Goal: Book appointment/travel/reservation

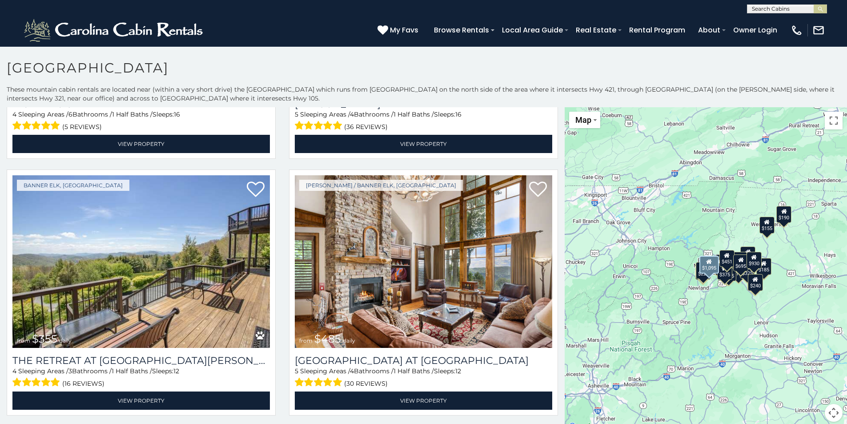
scroll to position [1245, 0]
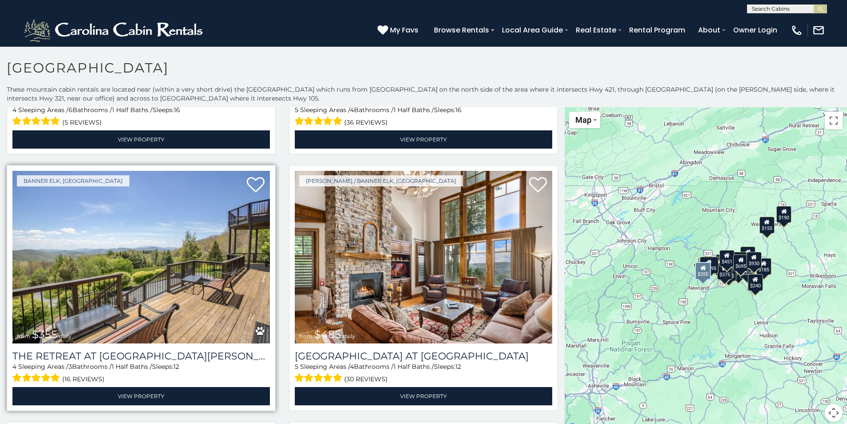
click at [171, 234] on img at bounding box center [140, 257] width 257 height 173
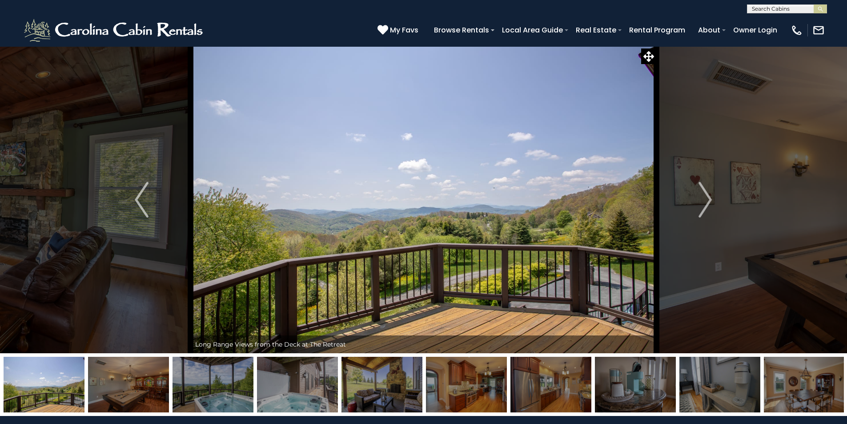
click at [704, 210] on img "Next" at bounding box center [705, 200] width 13 height 36
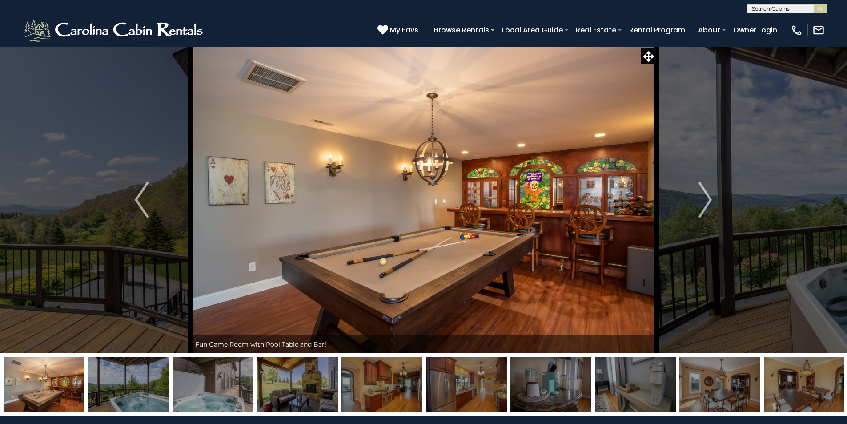
click at [704, 210] on img "Next" at bounding box center [705, 200] width 13 height 36
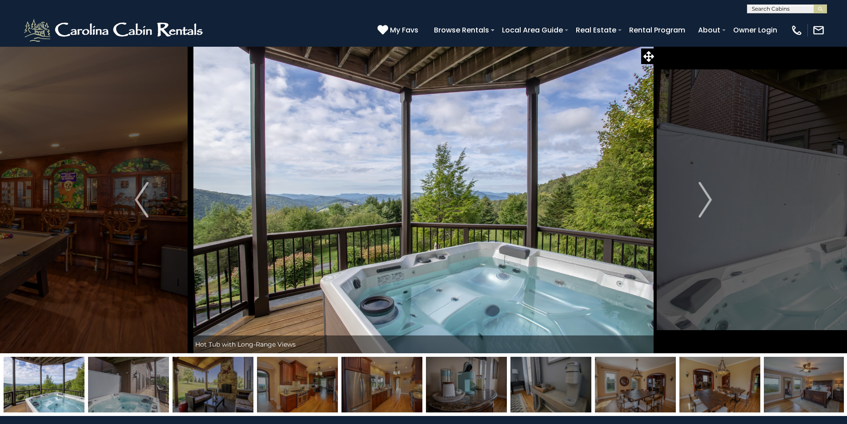
click at [704, 210] on img "Next" at bounding box center [705, 200] width 13 height 36
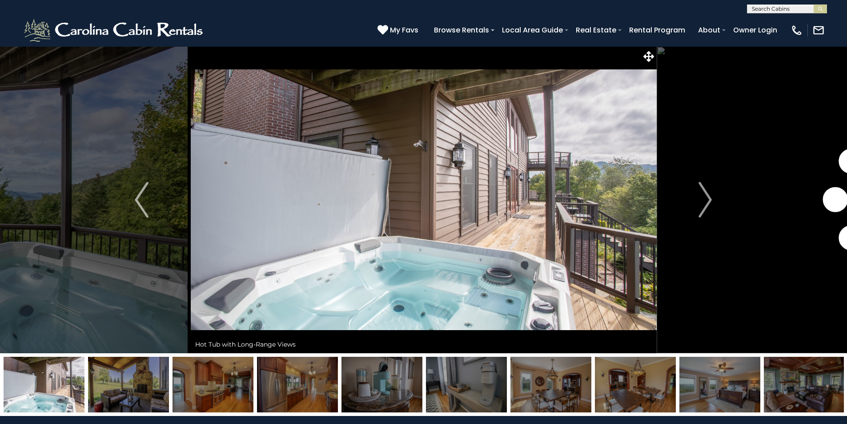
click at [704, 210] on img "Next" at bounding box center [705, 200] width 13 height 36
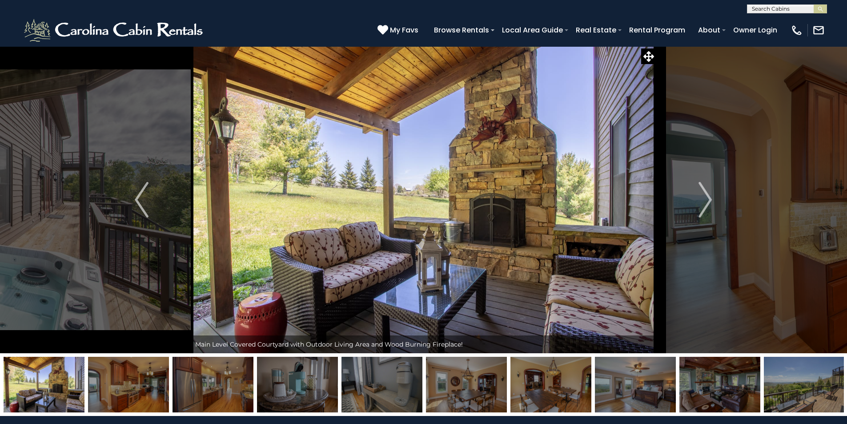
click at [704, 210] on img "Next" at bounding box center [705, 200] width 13 height 36
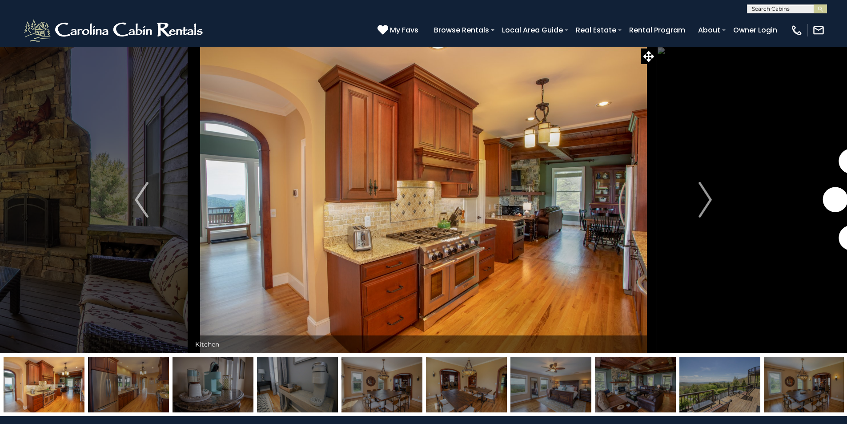
click at [704, 210] on img "Next" at bounding box center [705, 200] width 13 height 36
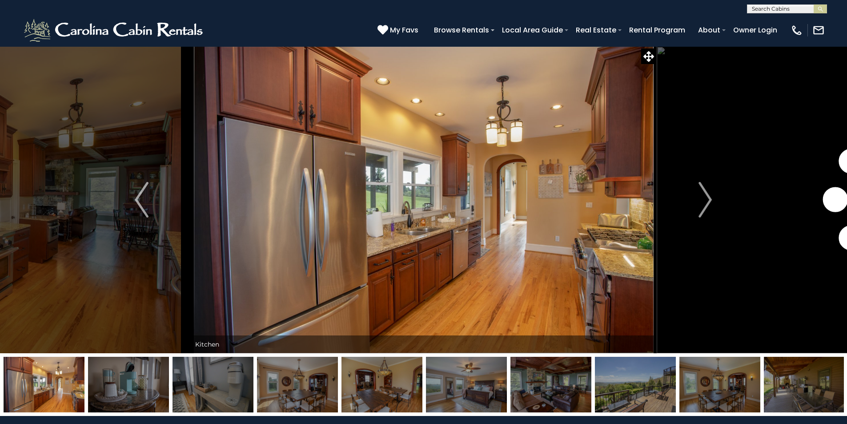
click at [704, 210] on img "Next" at bounding box center [705, 200] width 13 height 36
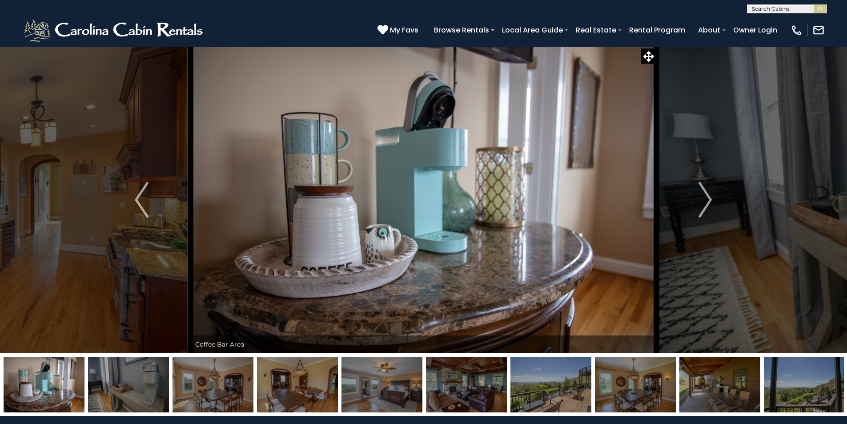
click at [704, 210] on img "Next" at bounding box center [705, 200] width 13 height 36
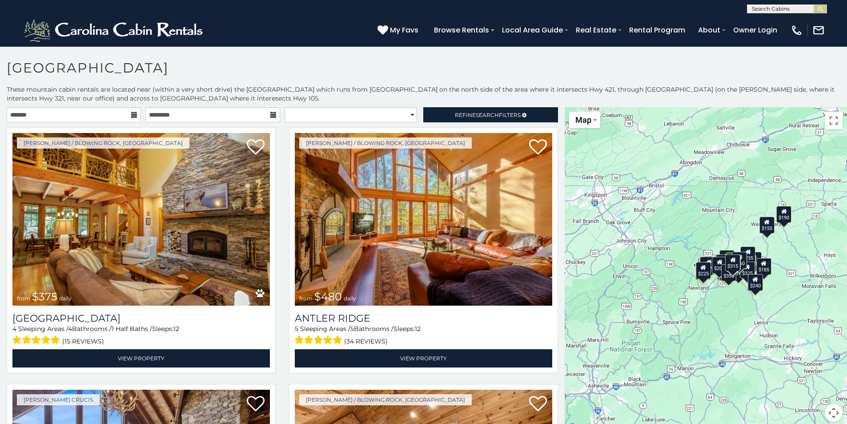
click at [134, 115] on icon at bounding box center [134, 115] width 6 height 6
click at [104, 116] on input "text" at bounding box center [74, 114] width 134 height 15
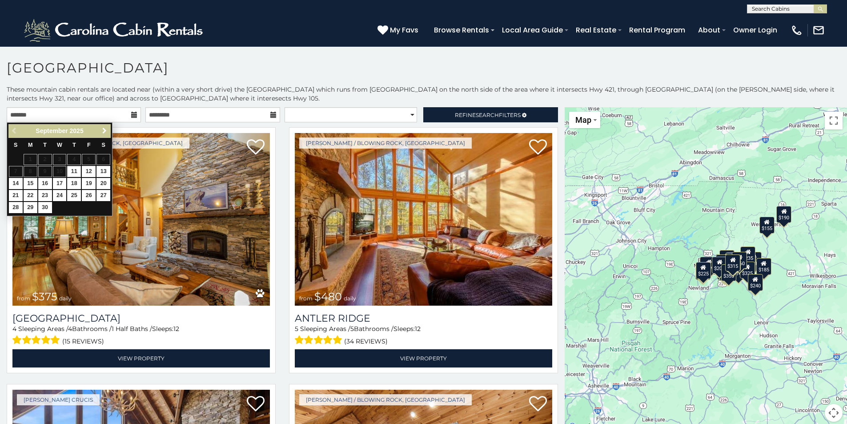
click at [105, 130] on span "Next" at bounding box center [104, 130] width 7 height 7
click at [89, 171] on link "10" at bounding box center [89, 171] width 14 height 11
type input "**********"
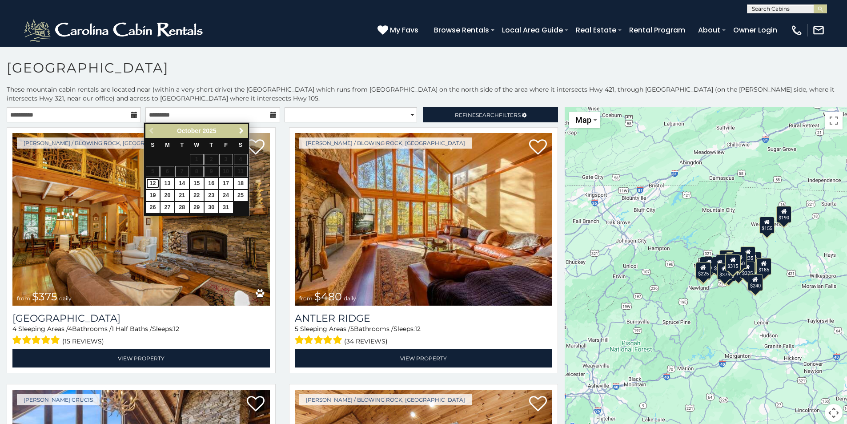
click at [149, 184] on link "12" at bounding box center [153, 183] width 14 height 11
type input "**********"
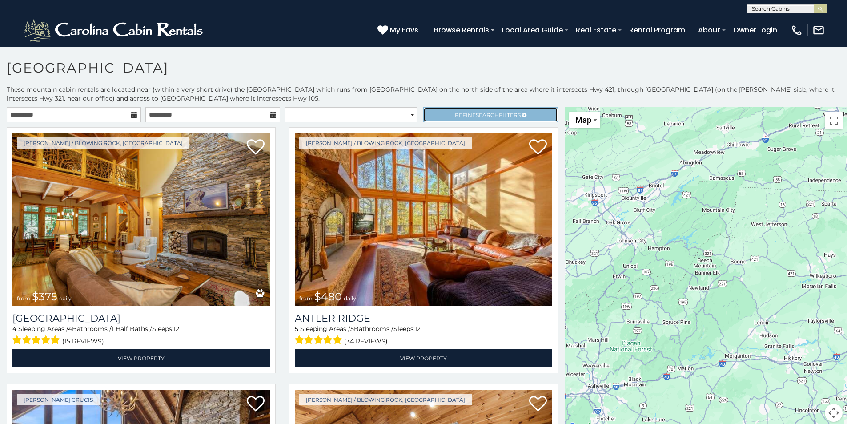
click at [481, 114] on span "Search" at bounding box center [487, 115] width 23 height 7
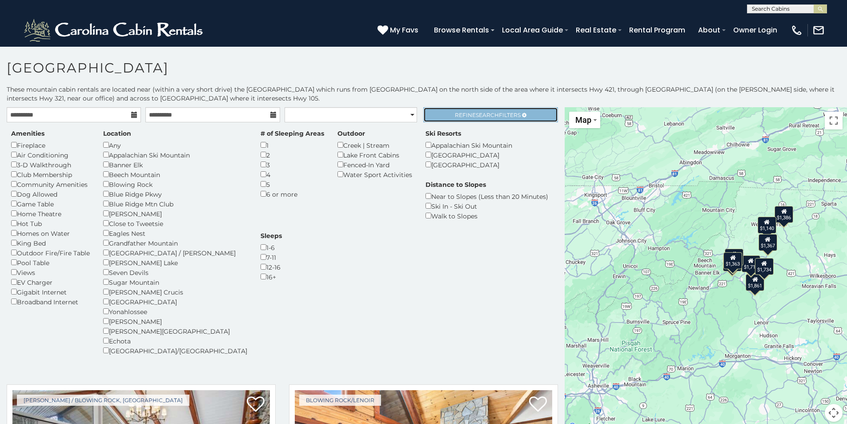
click at [499, 114] on span "Refine Search Filters" at bounding box center [488, 115] width 66 height 7
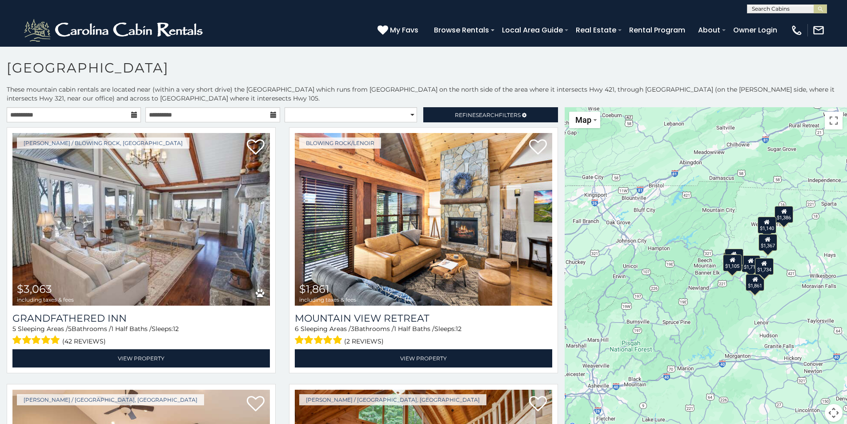
click at [131, 114] on icon at bounding box center [134, 115] width 6 height 6
click at [107, 117] on input "**********" at bounding box center [74, 114] width 134 height 15
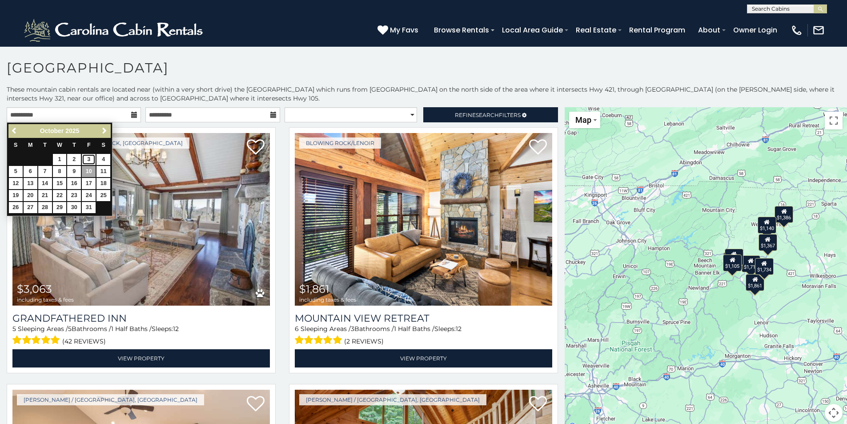
click at [88, 160] on link "3" at bounding box center [89, 159] width 14 height 11
type input "**********"
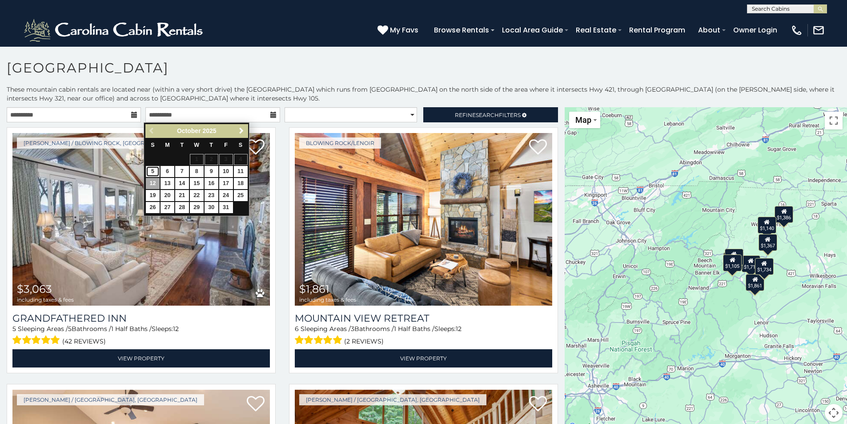
click at [155, 173] on link "5" at bounding box center [153, 171] width 14 height 11
type input "**********"
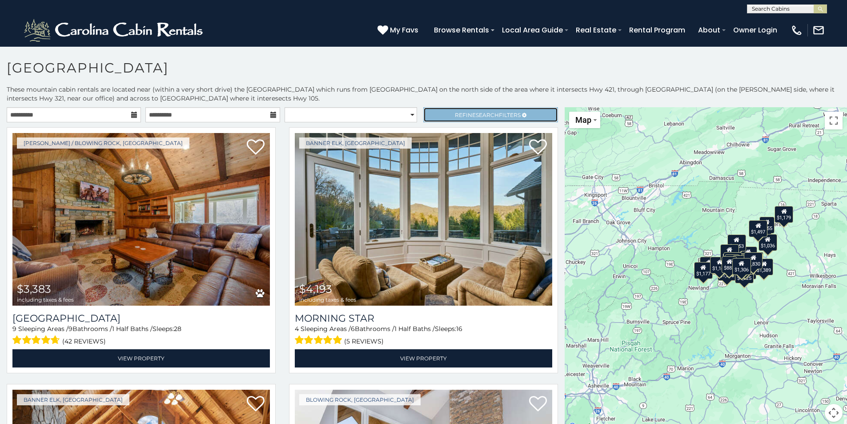
click at [480, 118] on span "Search" at bounding box center [487, 115] width 23 height 7
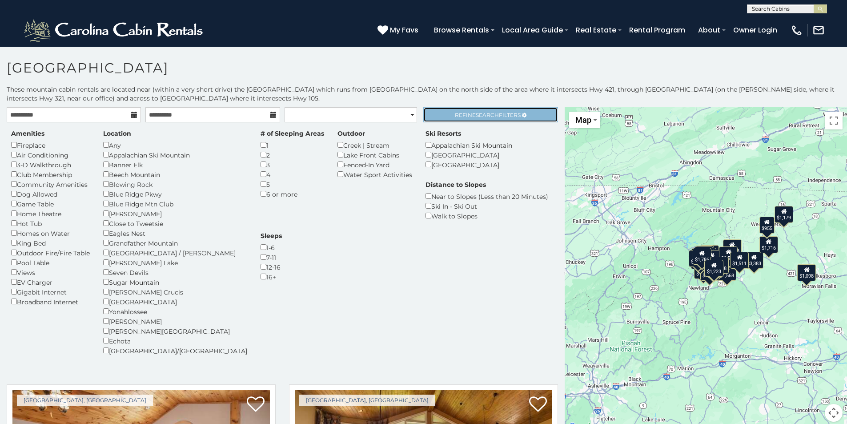
click at [460, 115] on span "Refine Search Filters" at bounding box center [488, 115] width 66 height 7
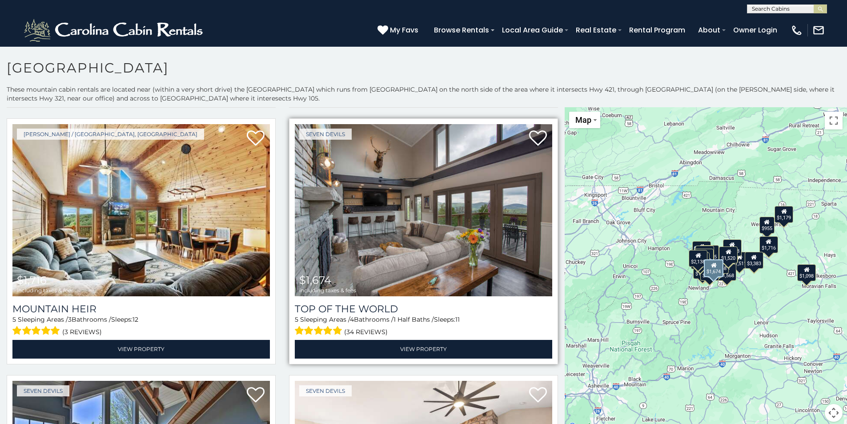
scroll to position [2801, 0]
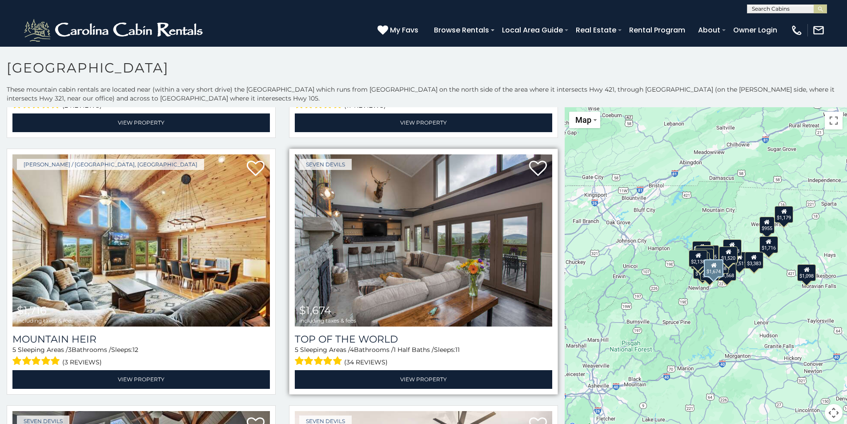
click at [418, 215] on img at bounding box center [423, 240] width 257 height 173
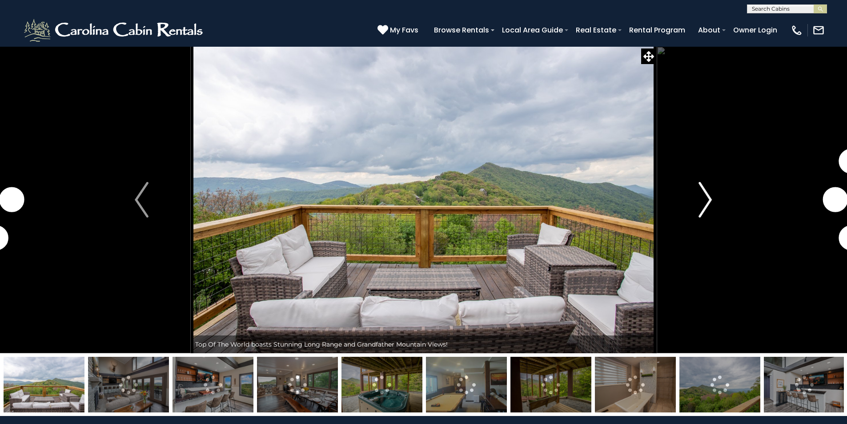
click at [702, 205] on img "Next" at bounding box center [705, 200] width 13 height 36
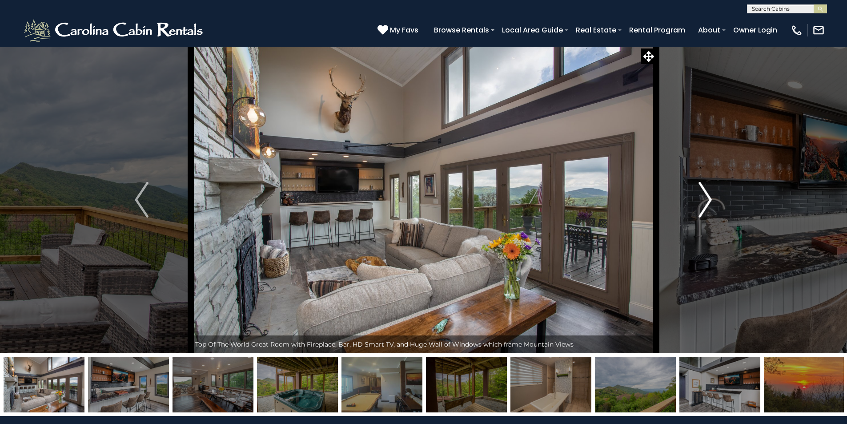
click at [702, 205] on img "Next" at bounding box center [705, 200] width 13 height 36
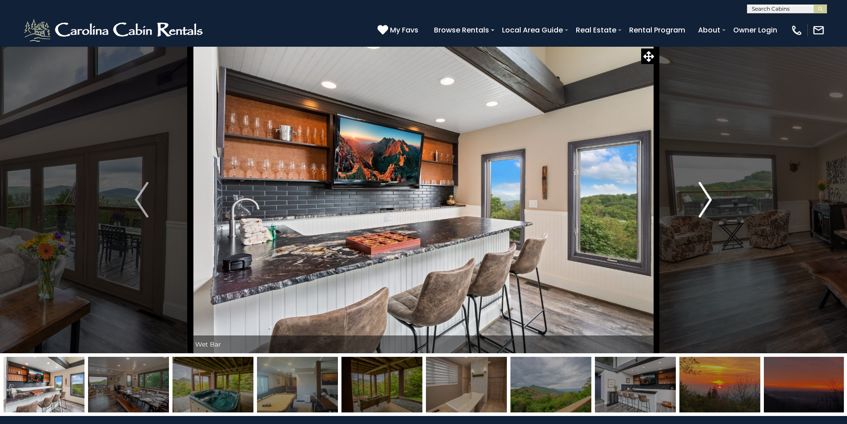
click at [702, 205] on img "Next" at bounding box center [705, 200] width 13 height 36
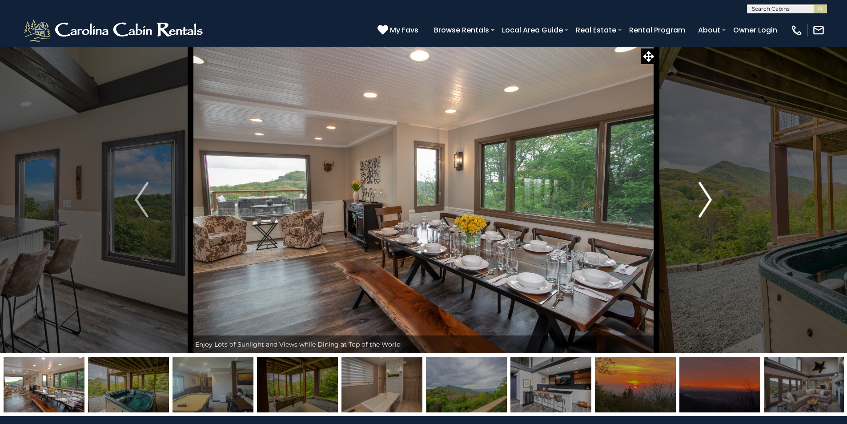
click at [702, 205] on img "Next" at bounding box center [705, 200] width 13 height 36
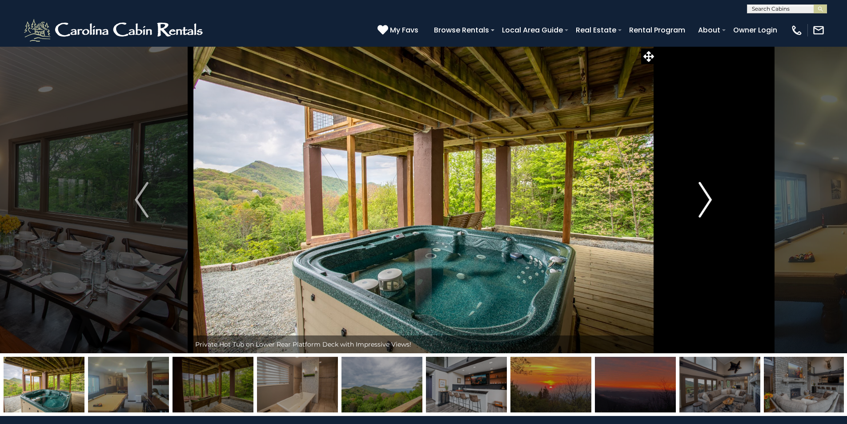
click at [702, 205] on img "Next" at bounding box center [705, 200] width 13 height 36
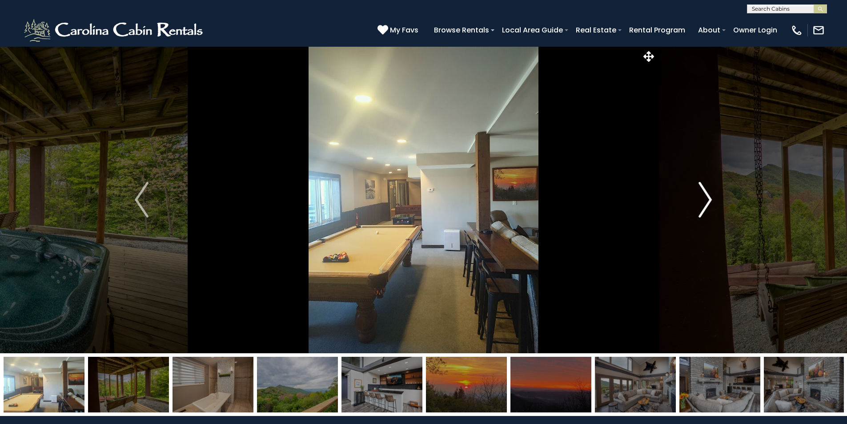
click at [702, 205] on img "Next" at bounding box center [705, 200] width 13 height 36
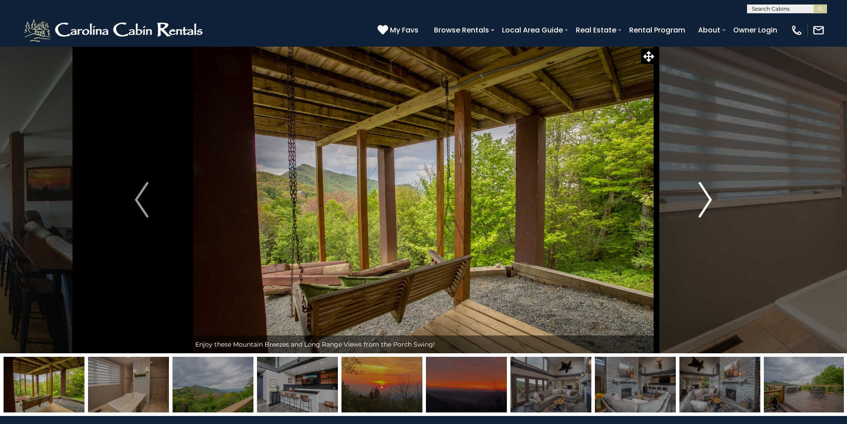
click at [702, 205] on img "Next" at bounding box center [705, 200] width 13 height 36
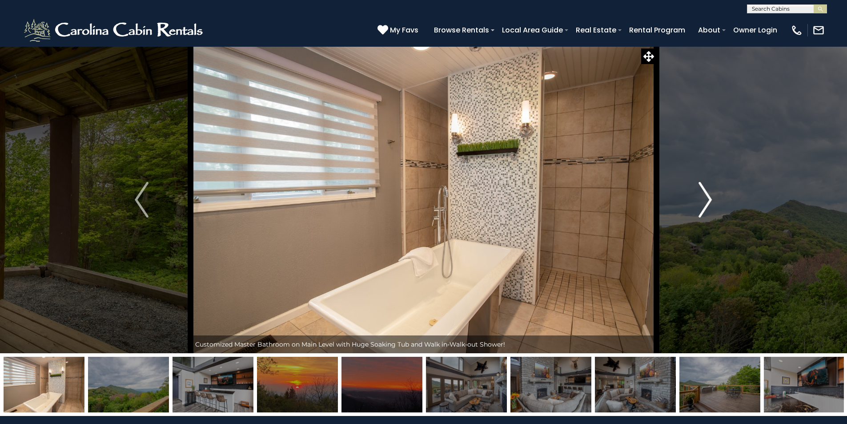
click at [702, 205] on img "Next" at bounding box center [705, 200] width 13 height 36
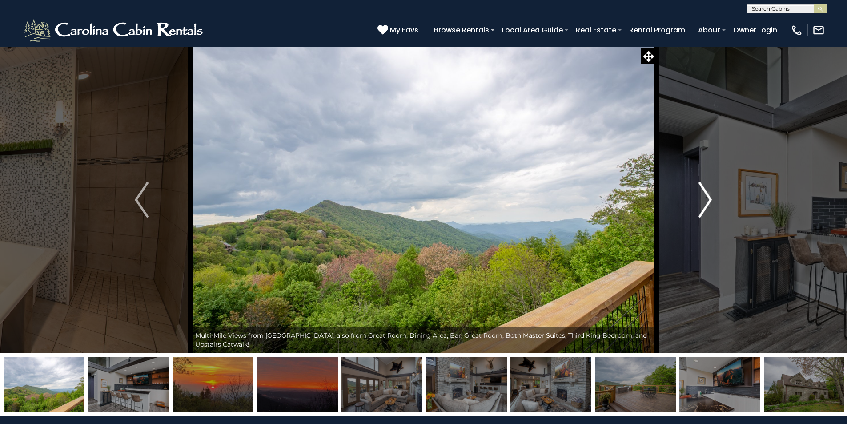
click at [702, 205] on img "Next" at bounding box center [705, 200] width 13 height 36
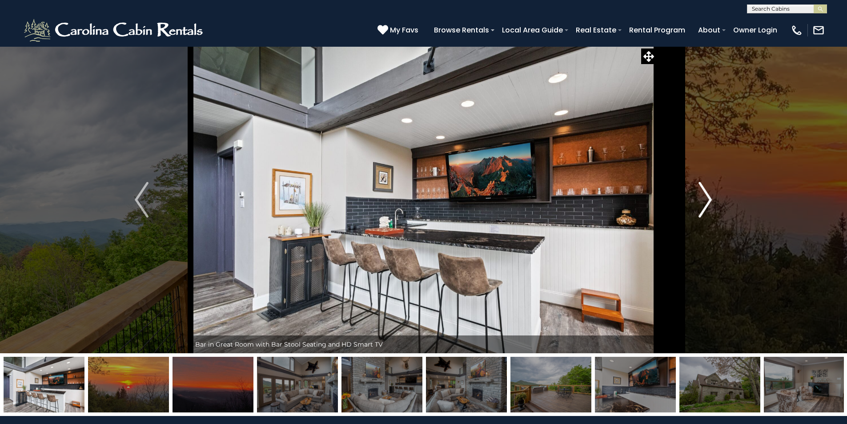
click at [702, 205] on img "Next" at bounding box center [705, 200] width 13 height 36
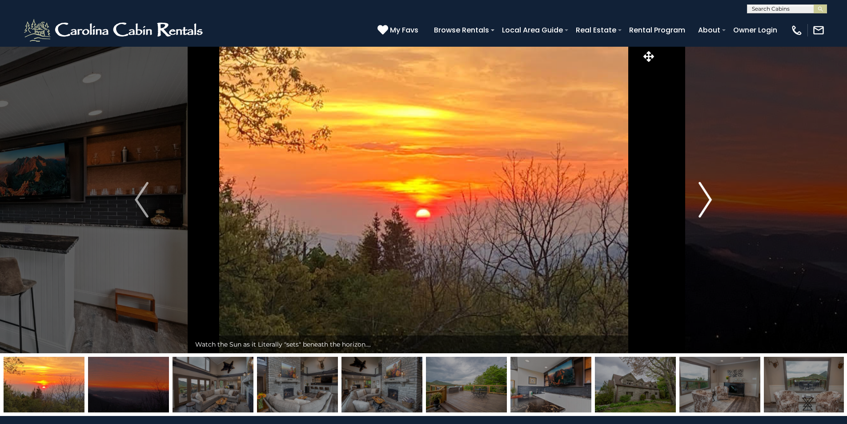
click at [702, 205] on img "Next" at bounding box center [705, 200] width 13 height 36
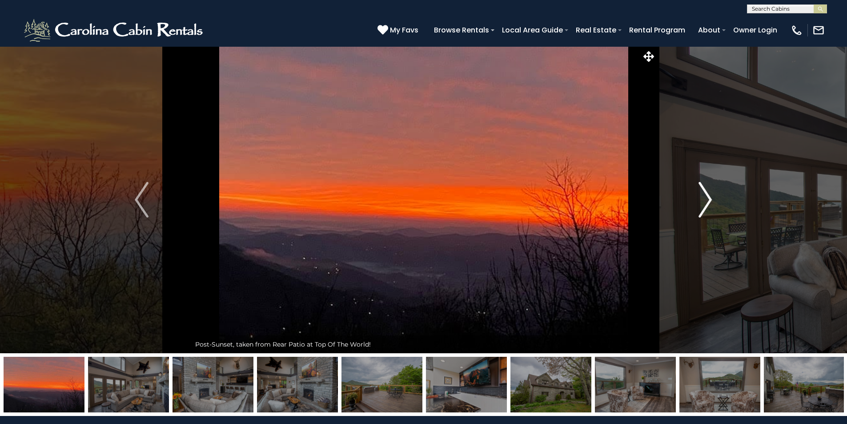
click at [702, 205] on img "Next" at bounding box center [705, 200] width 13 height 36
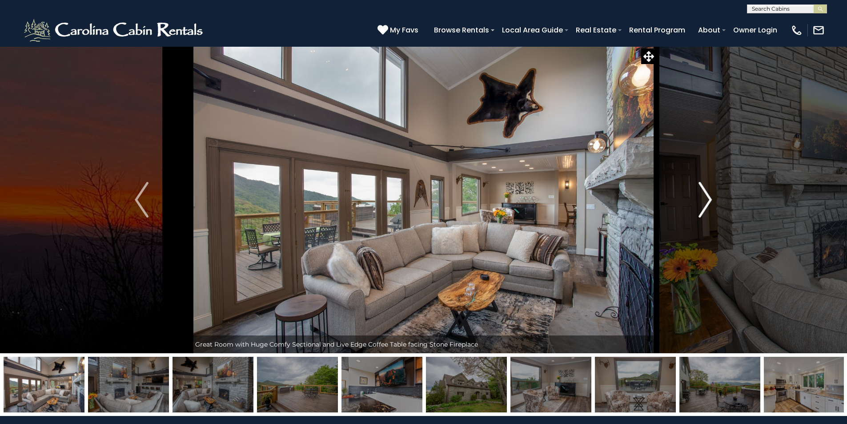
click at [702, 205] on img "Next" at bounding box center [705, 200] width 13 height 36
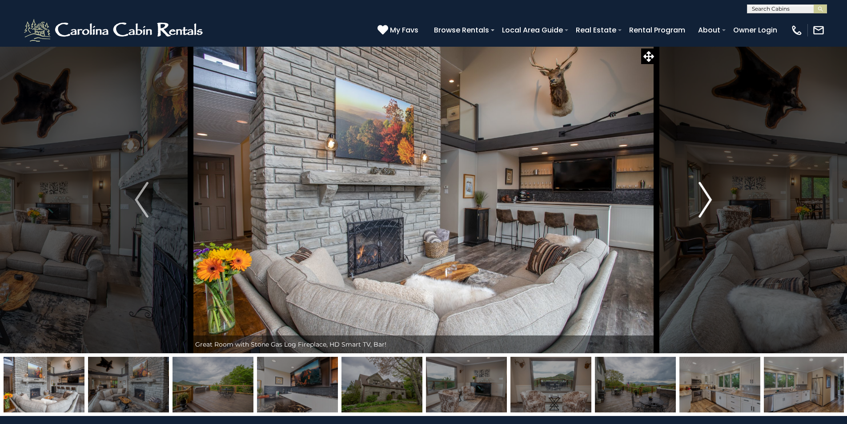
click at [702, 205] on img "Next" at bounding box center [705, 200] width 13 height 36
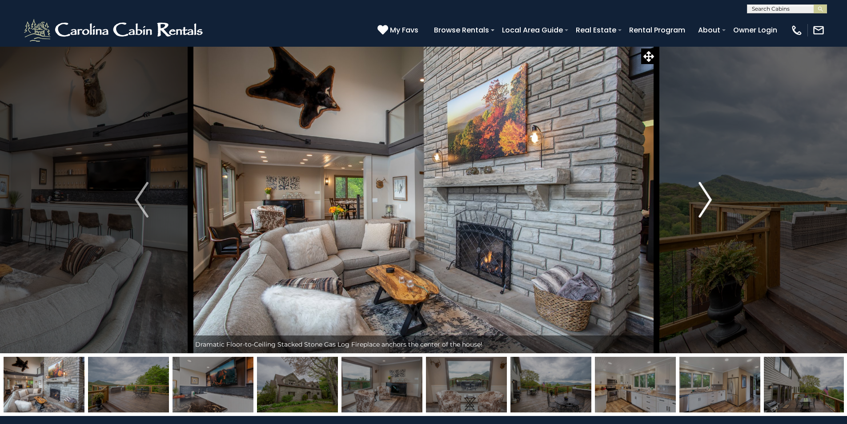
click at [702, 205] on img "Next" at bounding box center [705, 200] width 13 height 36
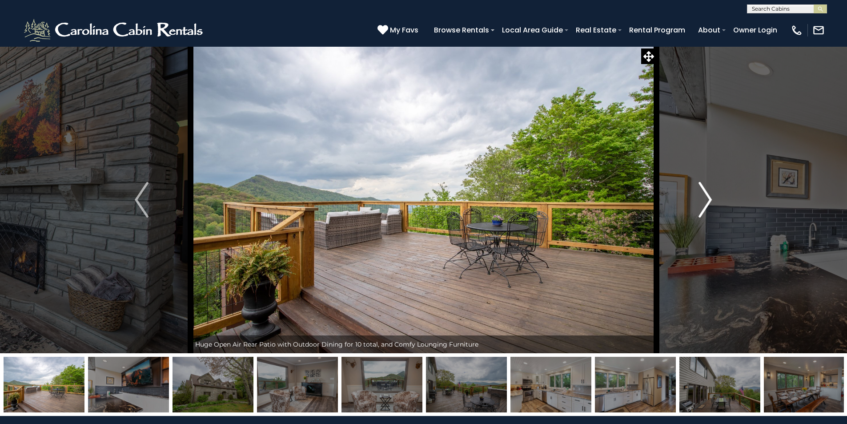
click at [702, 205] on img "Next" at bounding box center [705, 200] width 13 height 36
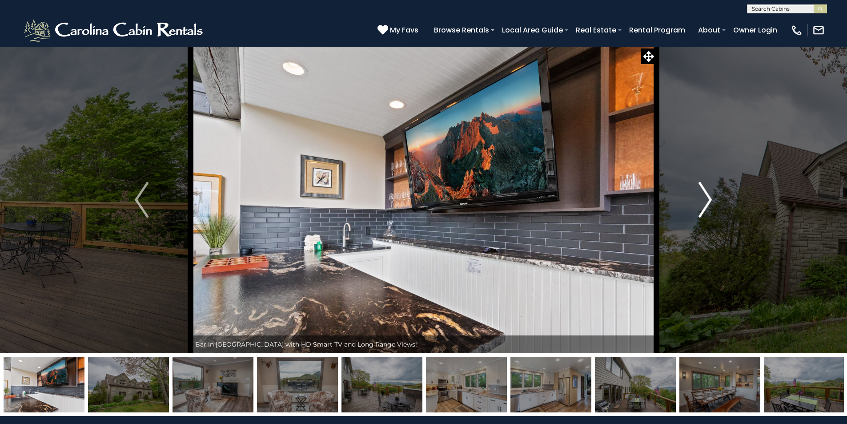
click at [702, 205] on img "Next" at bounding box center [705, 200] width 13 height 36
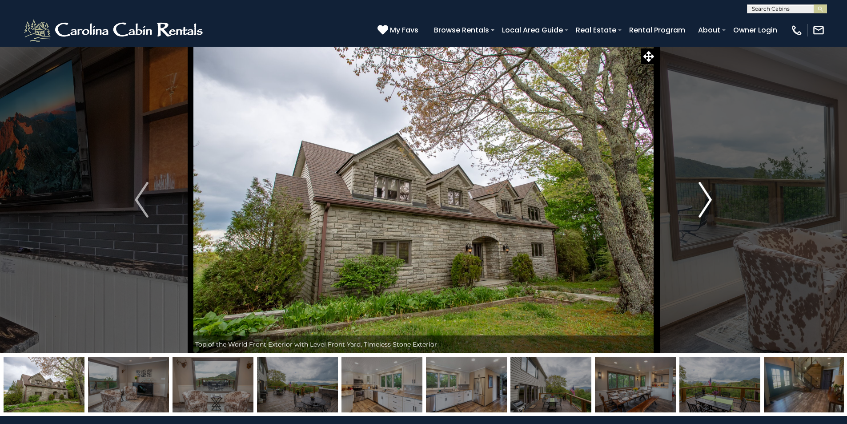
click at [702, 205] on img "Next" at bounding box center [705, 200] width 13 height 36
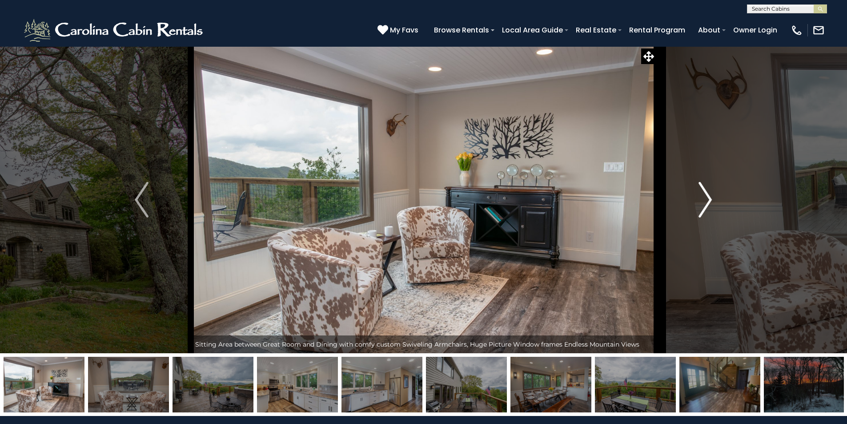
click at [702, 205] on img "Next" at bounding box center [705, 200] width 13 height 36
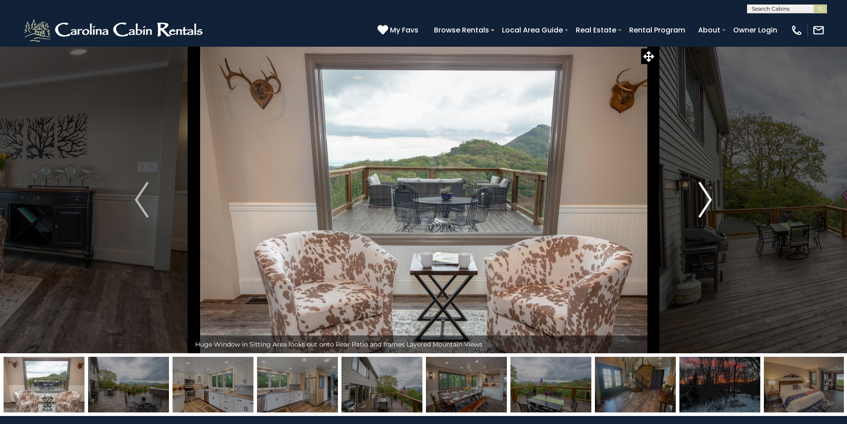
click at [702, 205] on img "Next" at bounding box center [705, 200] width 13 height 36
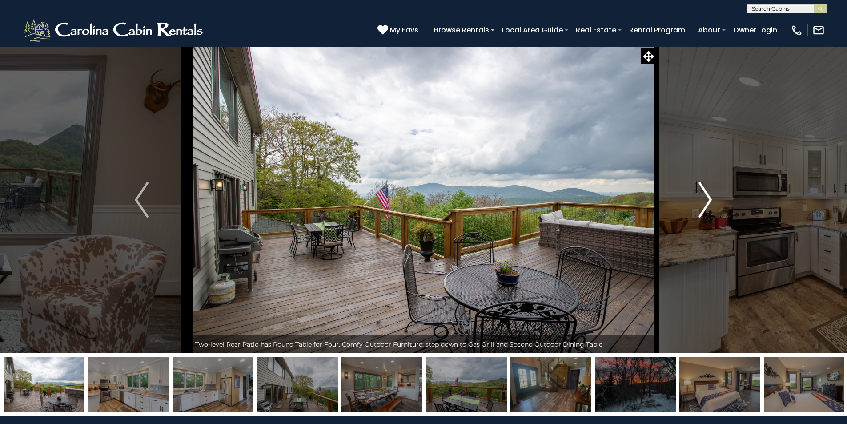
click at [702, 205] on img "Next" at bounding box center [705, 200] width 13 height 36
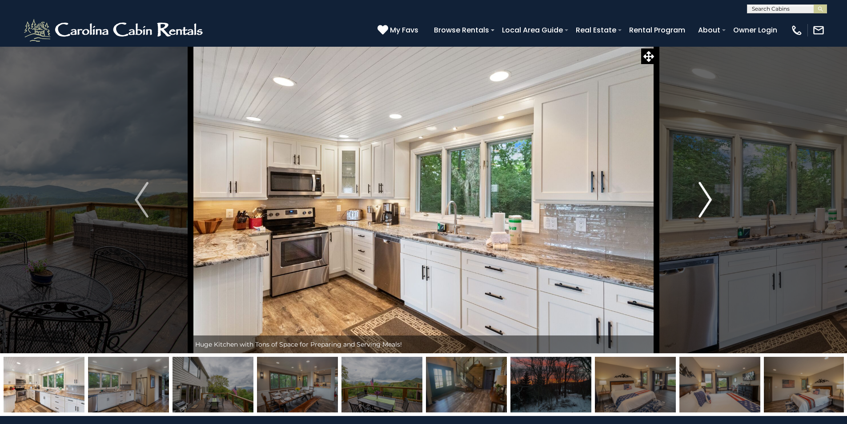
click at [702, 205] on img "Next" at bounding box center [705, 200] width 13 height 36
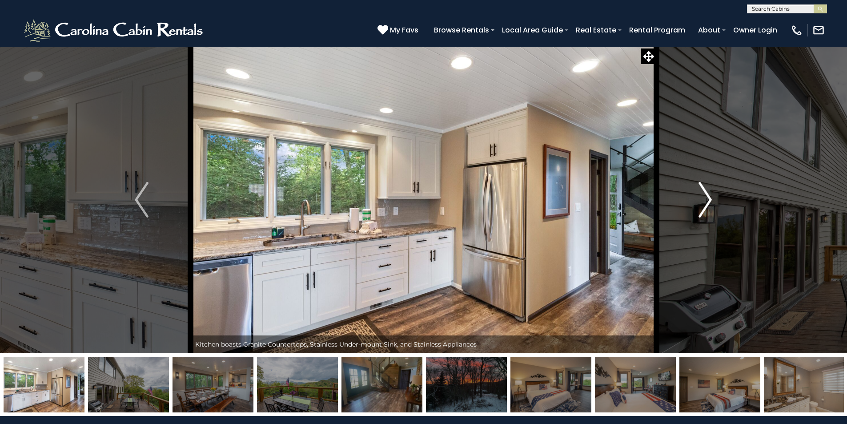
click at [702, 205] on img "Next" at bounding box center [705, 200] width 13 height 36
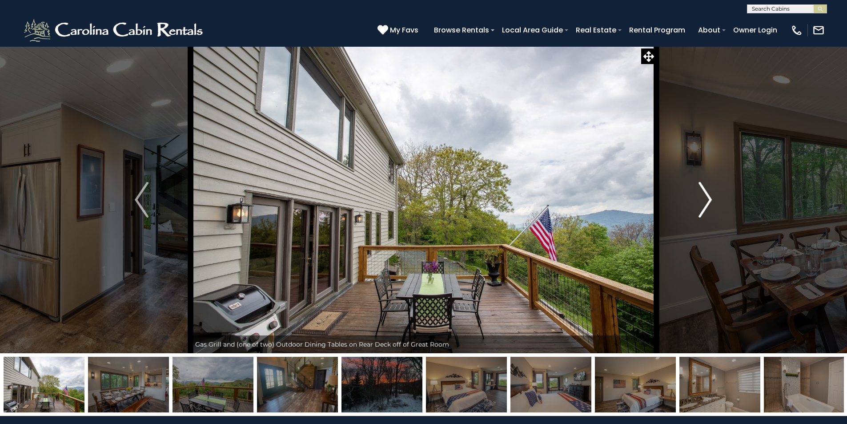
click at [702, 205] on img "Next" at bounding box center [705, 200] width 13 height 36
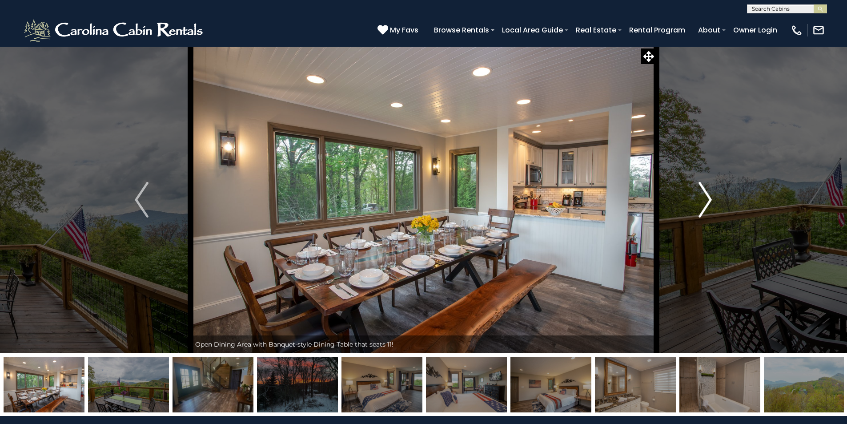
click at [702, 205] on img "Next" at bounding box center [705, 200] width 13 height 36
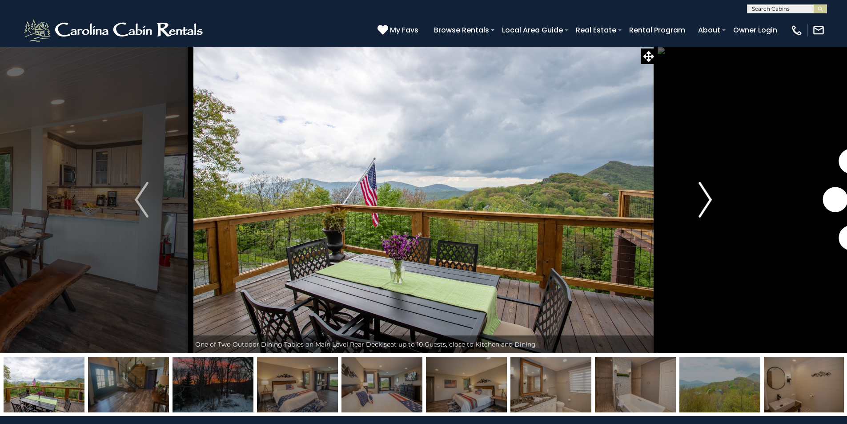
click at [702, 205] on img "Next" at bounding box center [705, 200] width 13 height 36
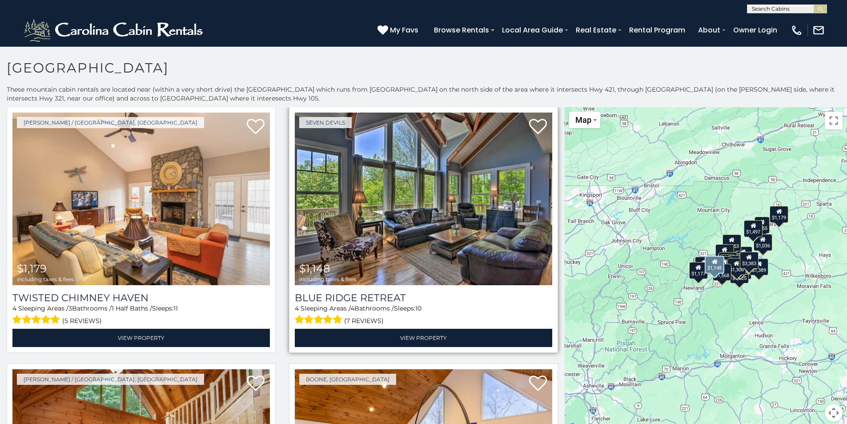
scroll to position [267, 0]
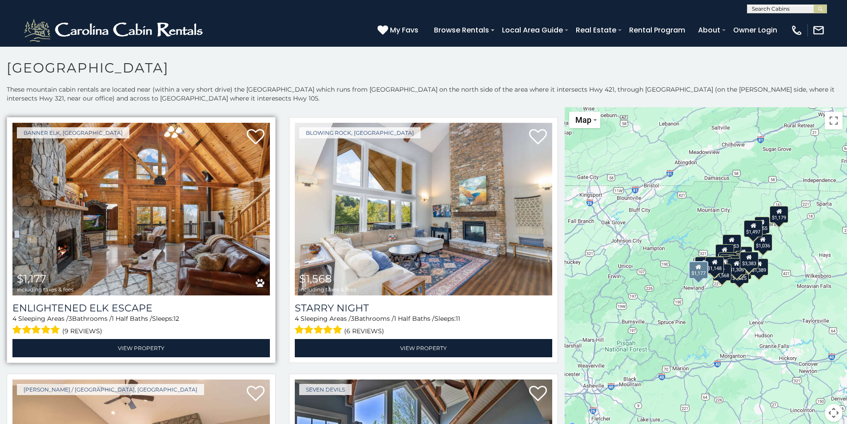
click at [186, 172] on img at bounding box center [140, 209] width 257 height 173
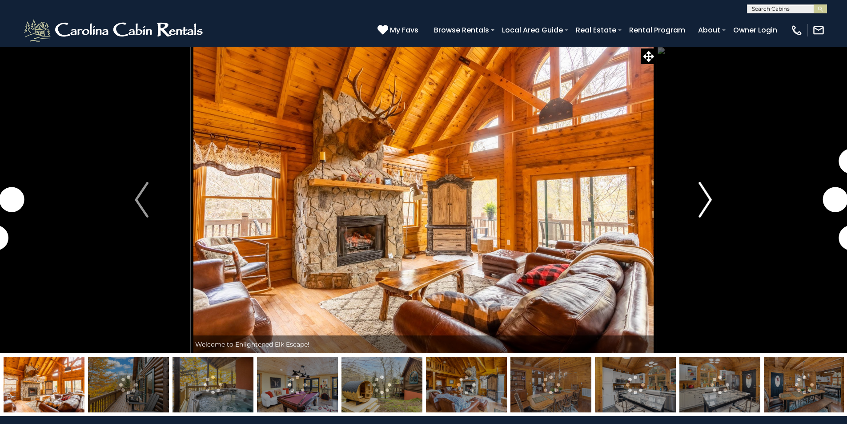
click at [706, 205] on img "Next" at bounding box center [705, 200] width 13 height 36
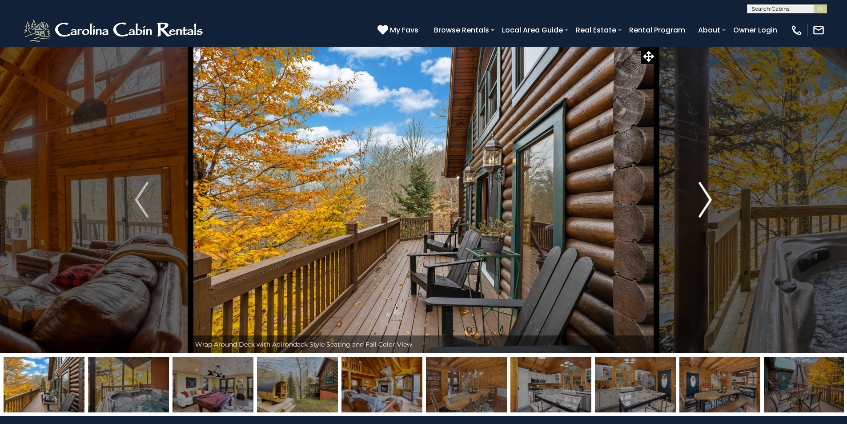
click at [706, 205] on img "Next" at bounding box center [705, 200] width 13 height 36
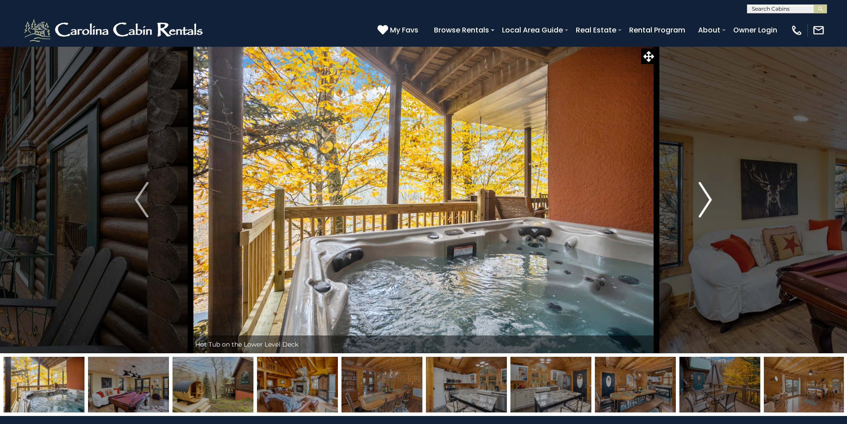
click at [706, 205] on img "Next" at bounding box center [705, 200] width 13 height 36
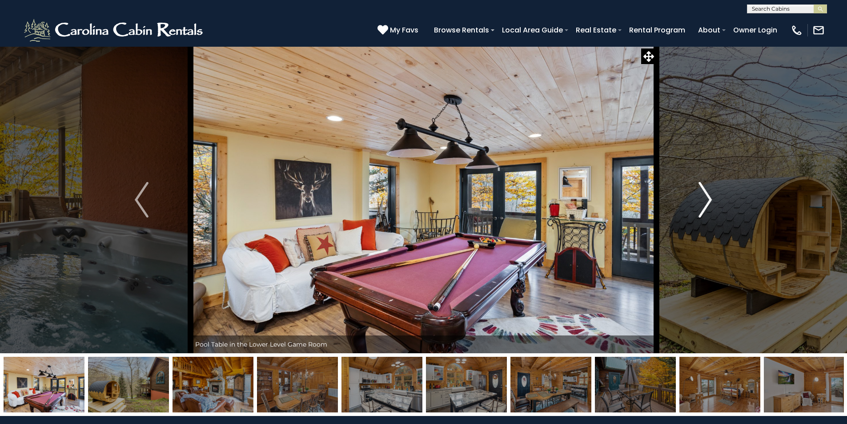
click at [706, 205] on img "Next" at bounding box center [705, 200] width 13 height 36
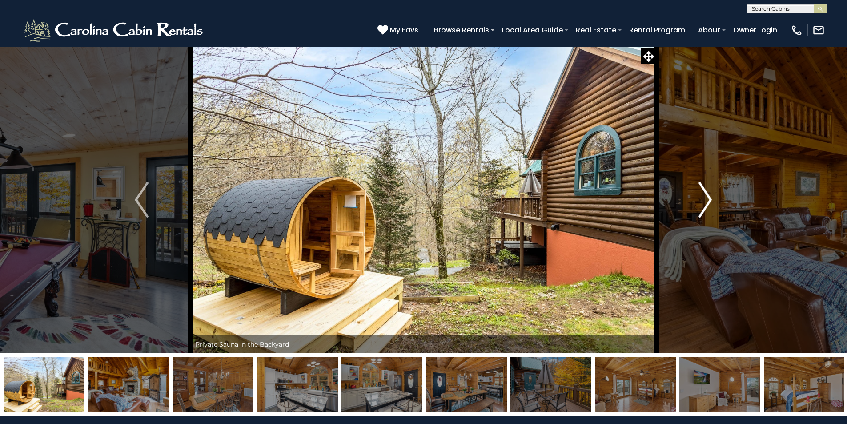
click at [706, 205] on img "Next" at bounding box center [705, 200] width 13 height 36
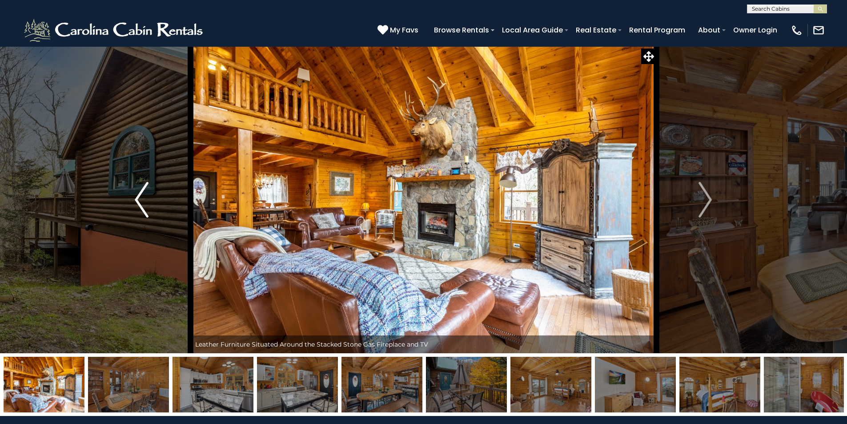
click at [141, 200] on img "Previous" at bounding box center [141, 200] width 13 height 36
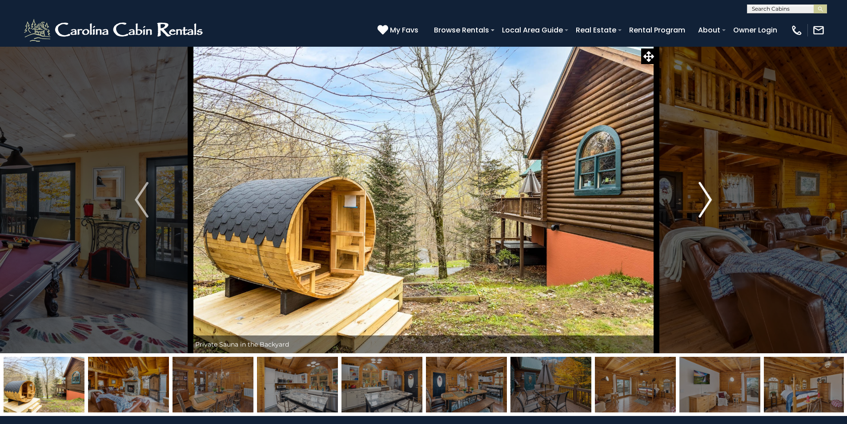
click at [701, 205] on img "Next" at bounding box center [705, 200] width 13 height 36
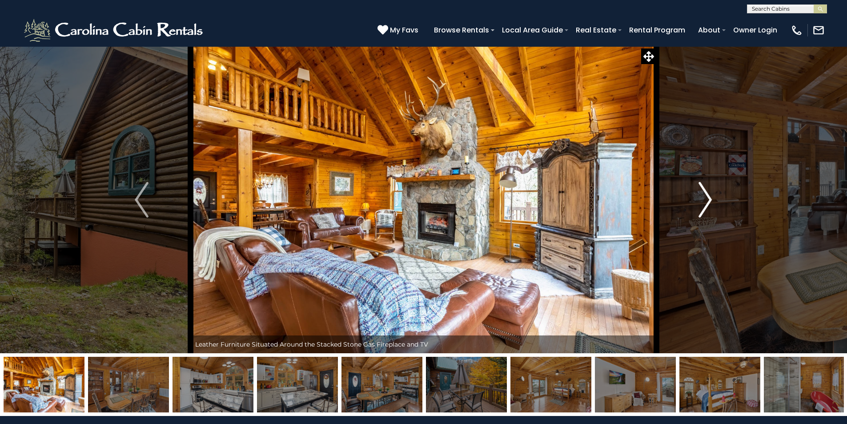
click at [701, 205] on img "Next" at bounding box center [705, 200] width 13 height 36
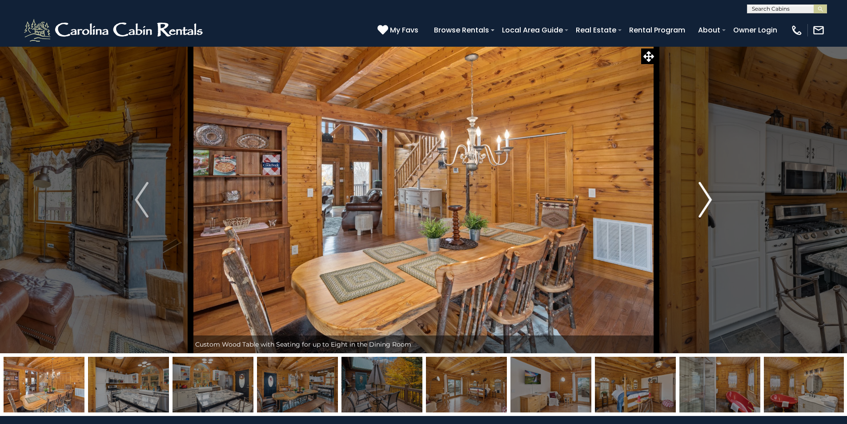
click at [701, 205] on img "Next" at bounding box center [705, 200] width 13 height 36
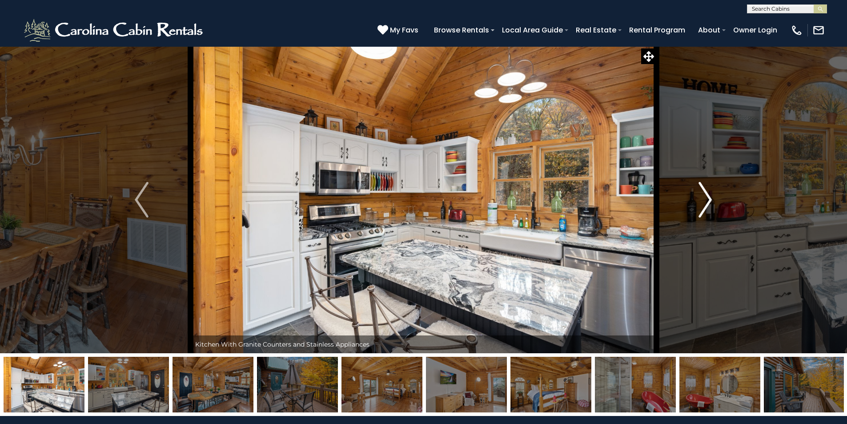
click at [701, 205] on img "Next" at bounding box center [705, 200] width 13 height 36
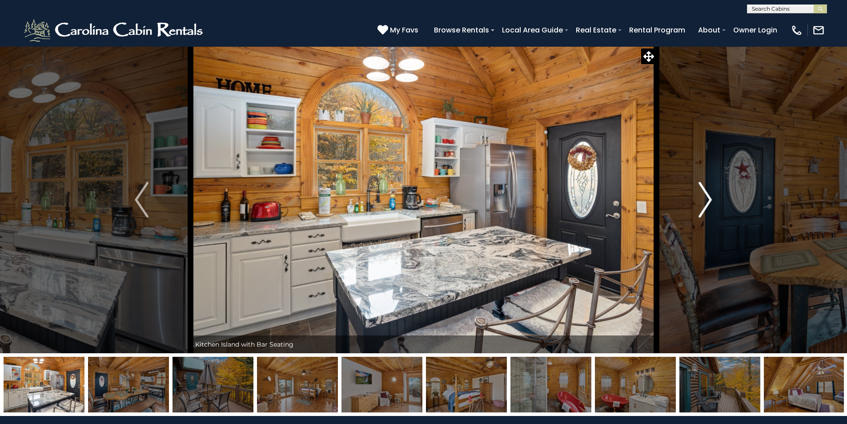
click at [701, 205] on img "Next" at bounding box center [705, 200] width 13 height 36
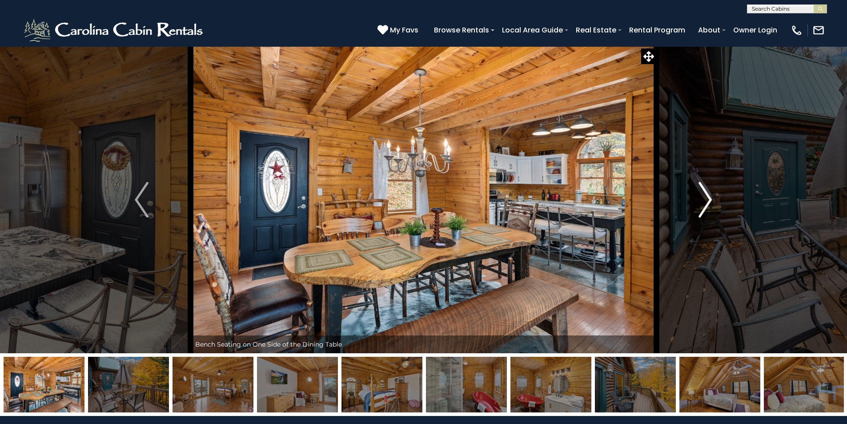
click at [701, 205] on img "Next" at bounding box center [705, 200] width 13 height 36
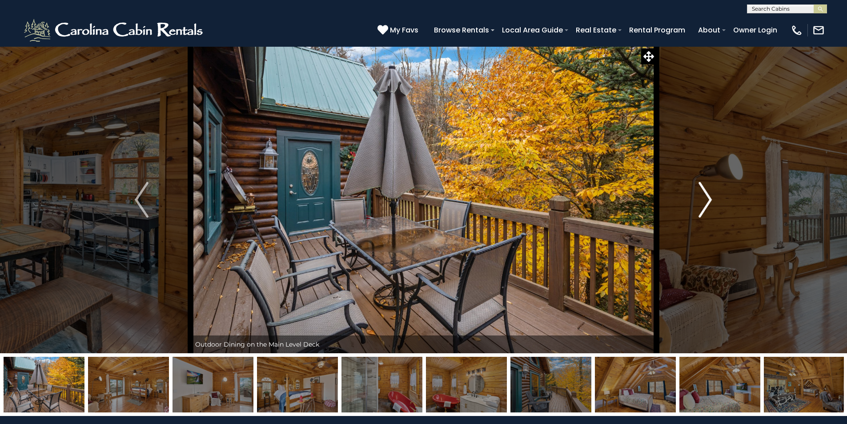
click at [701, 205] on img "Next" at bounding box center [705, 200] width 13 height 36
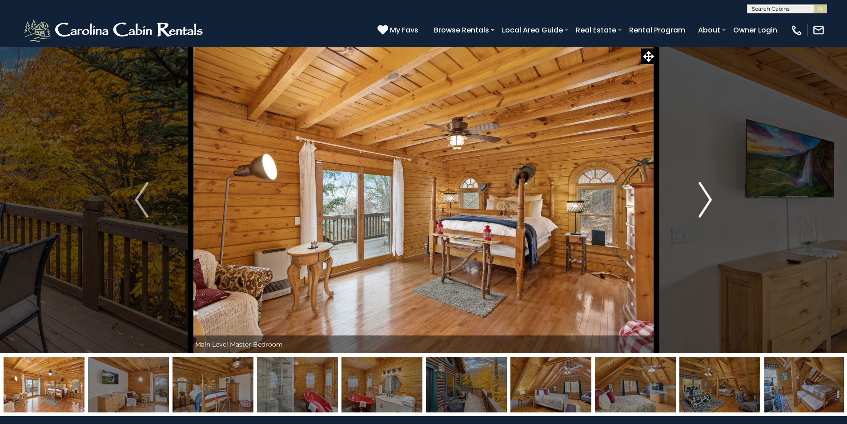
click at [701, 205] on img "Next" at bounding box center [705, 200] width 13 height 36
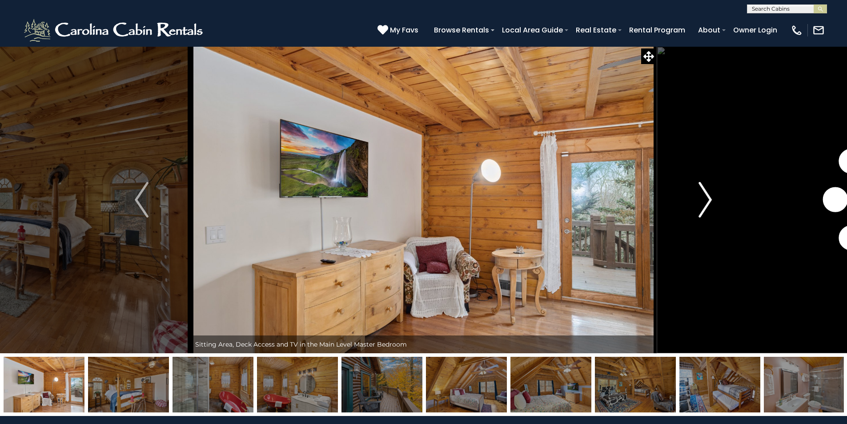
click at [701, 205] on img "Next" at bounding box center [705, 200] width 13 height 36
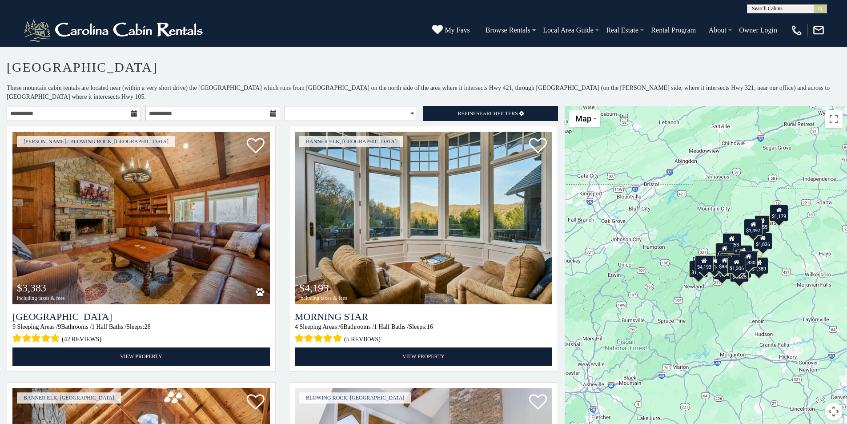
click at [133, 112] on icon at bounding box center [134, 113] width 6 height 6
click at [101, 116] on input "**********" at bounding box center [74, 113] width 134 height 15
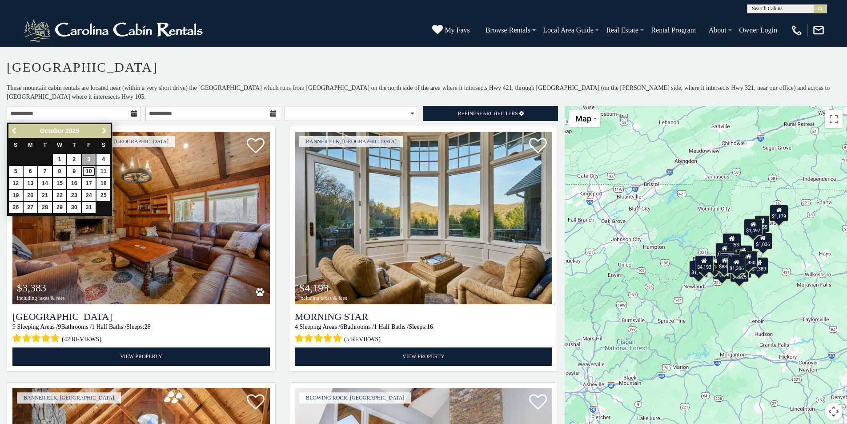
click at [89, 169] on link "10" at bounding box center [89, 171] width 14 height 11
type input "**********"
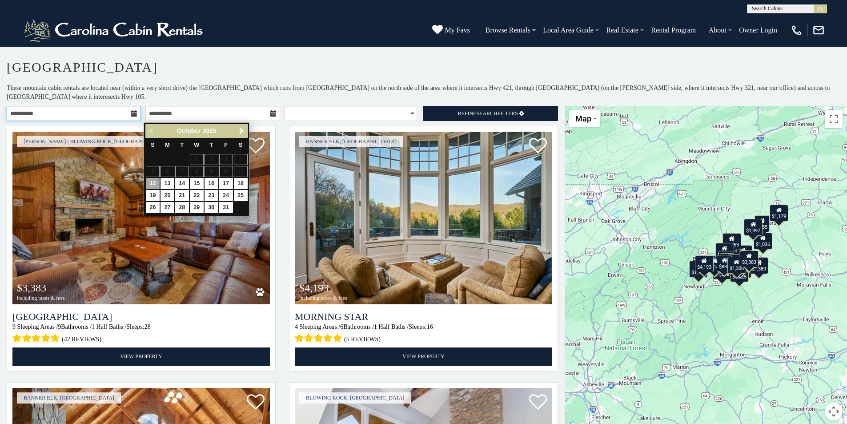
click at [84, 110] on input "**********" at bounding box center [74, 113] width 134 height 15
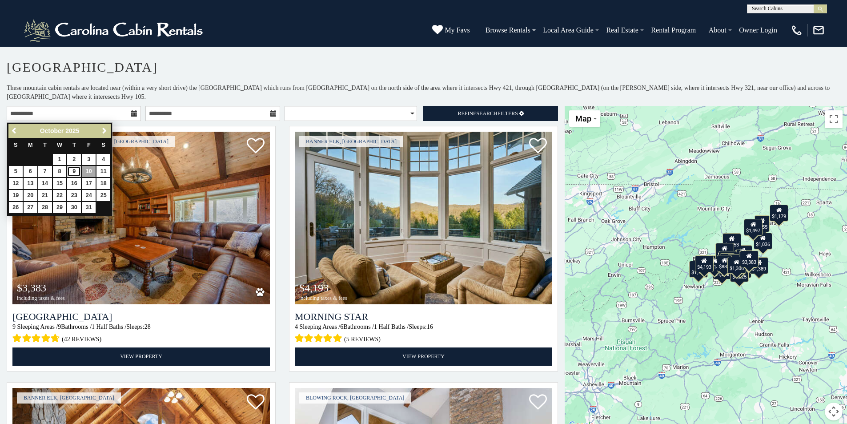
click at [76, 172] on link "9" at bounding box center [74, 171] width 14 height 11
type input "**********"
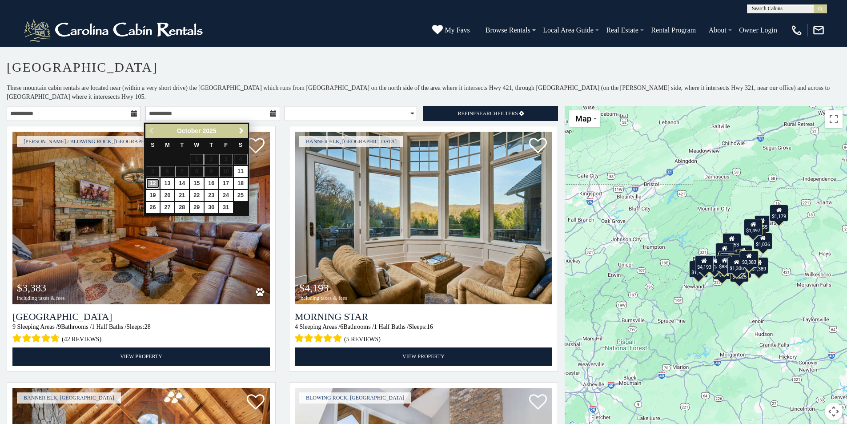
click at [152, 185] on link "12" at bounding box center [153, 183] width 14 height 11
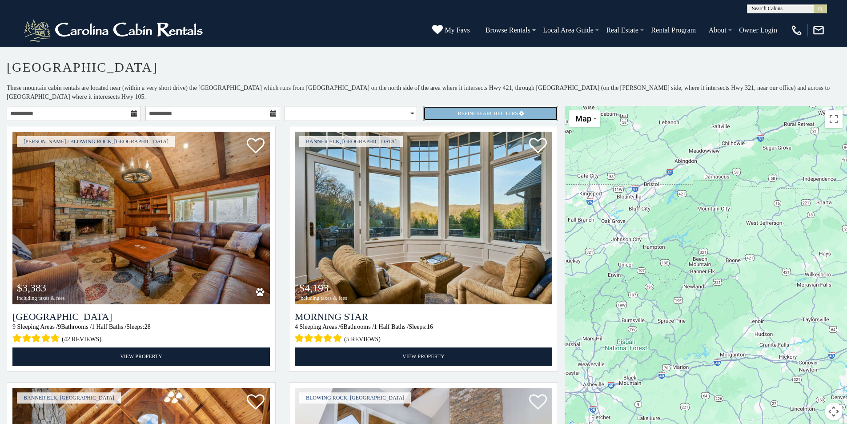
click at [476, 116] on span "Search" at bounding box center [486, 113] width 21 height 6
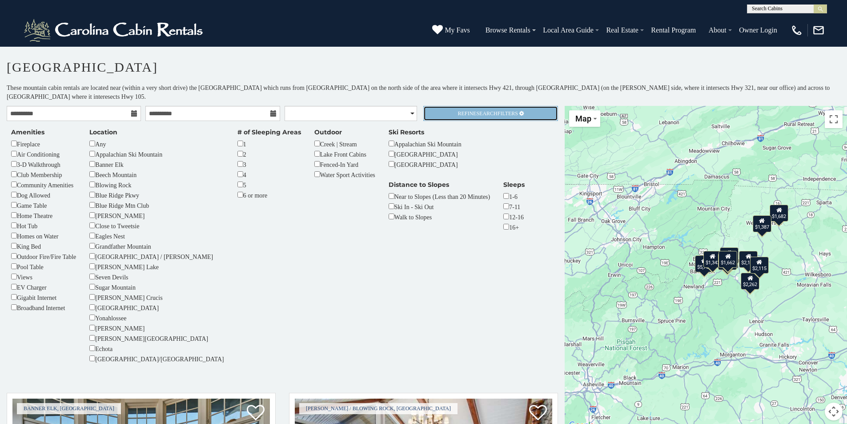
click at [507, 116] on span "Refine Search Filters" at bounding box center [488, 113] width 60 height 6
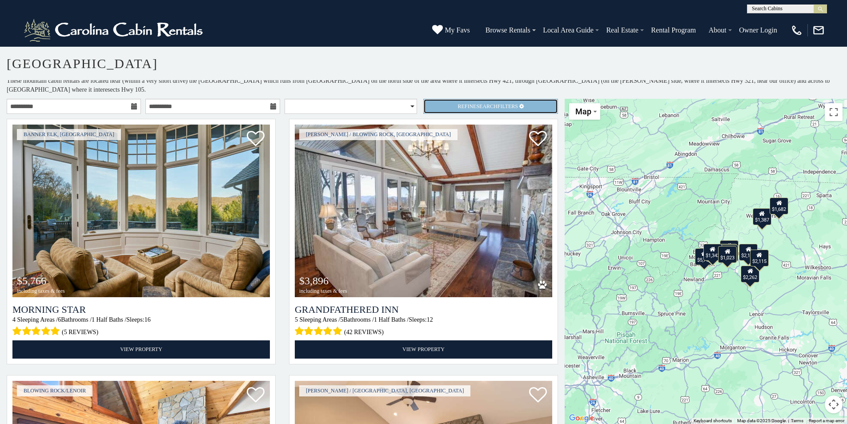
click at [477, 107] on span "Search" at bounding box center [486, 106] width 21 height 6
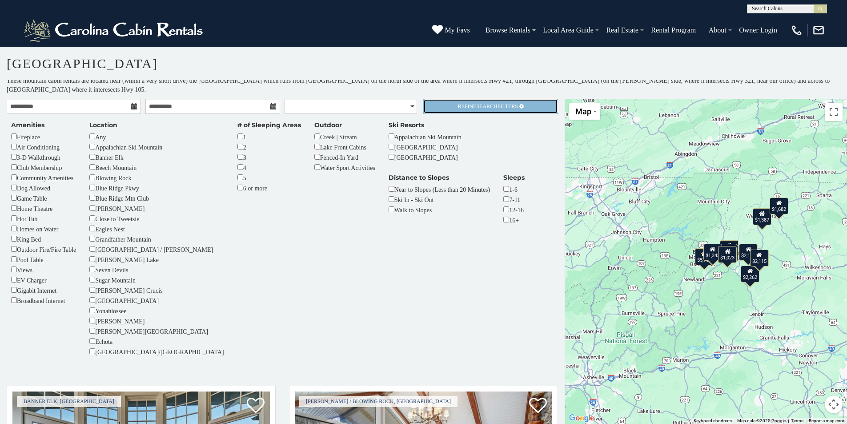
click at [482, 104] on span "Search" at bounding box center [486, 106] width 21 height 6
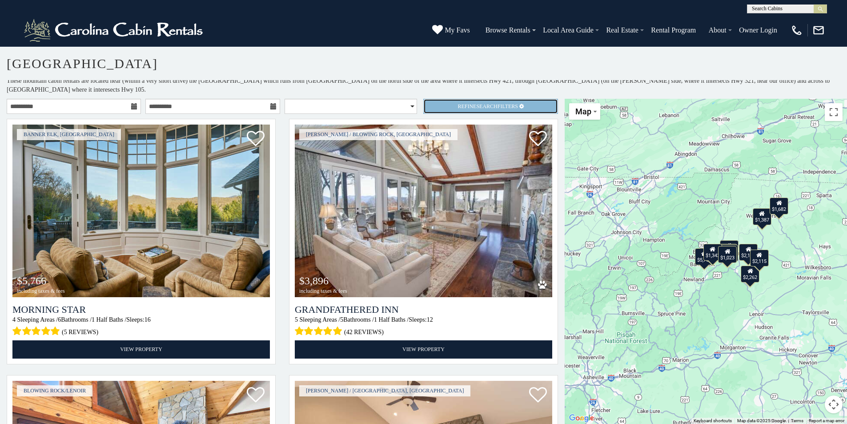
click at [458, 103] on span "Refine Search Filters" at bounding box center [488, 106] width 60 height 6
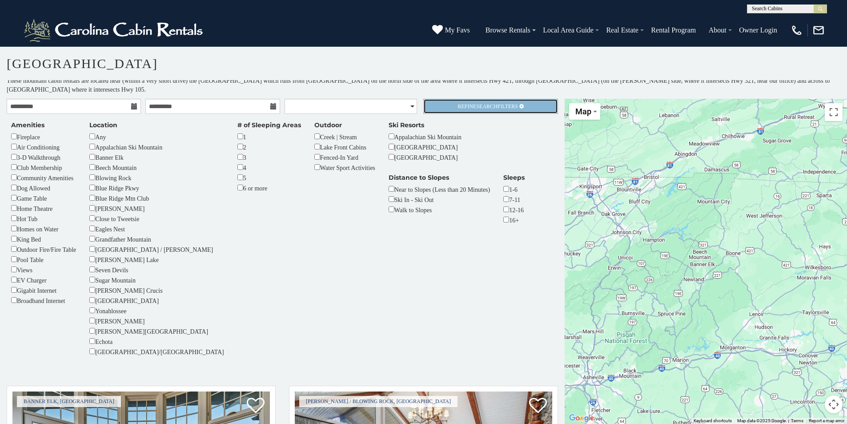
click at [483, 107] on span "Search" at bounding box center [486, 106] width 21 height 6
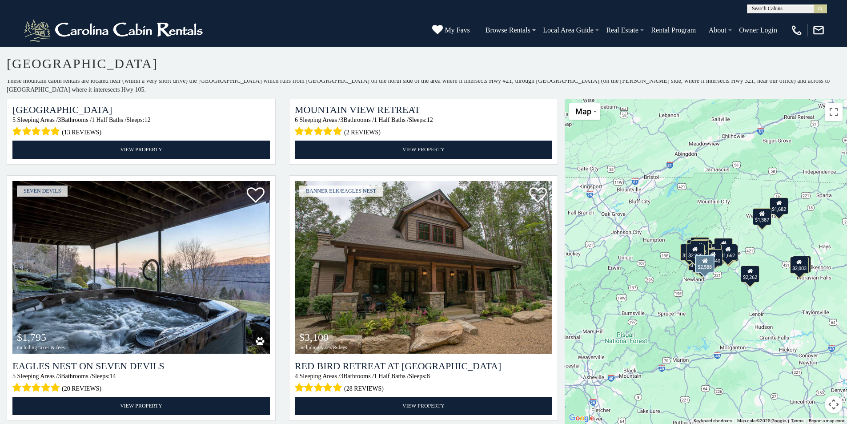
scroll to position [1512, 0]
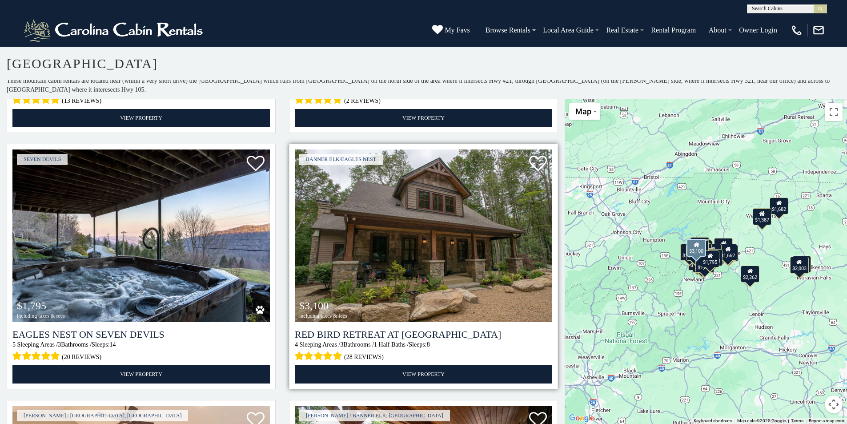
click at [368, 226] on img at bounding box center [423, 235] width 257 height 173
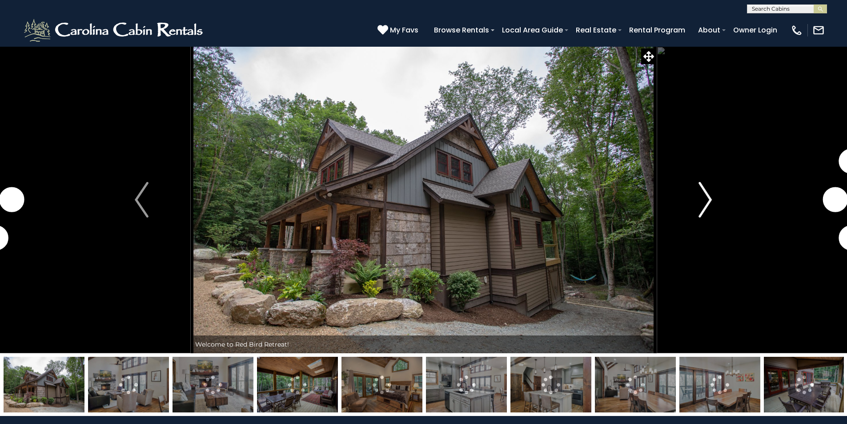
click at [706, 204] on img "Next" at bounding box center [705, 200] width 13 height 36
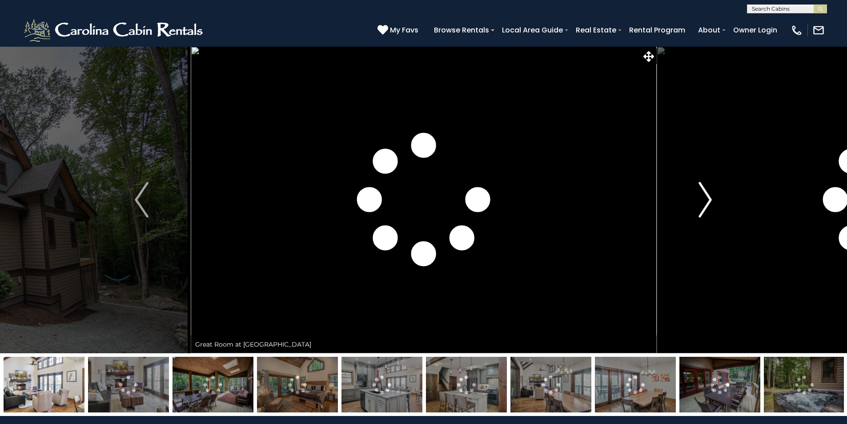
click at [706, 204] on img "Next" at bounding box center [705, 200] width 13 height 36
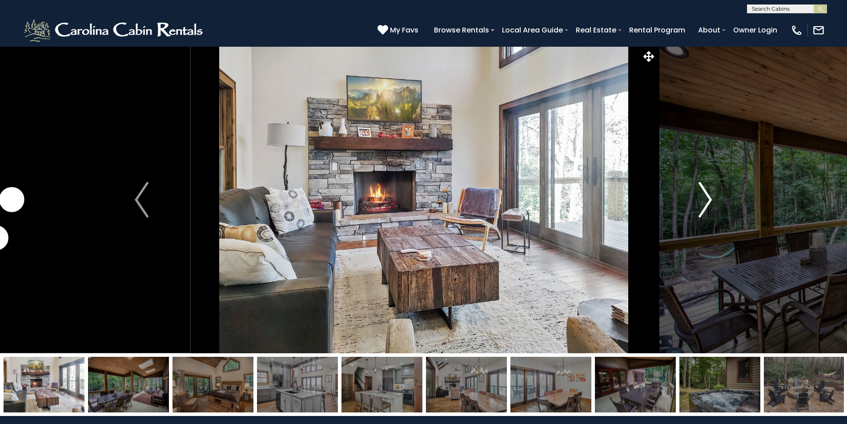
click at [706, 204] on img "Next" at bounding box center [705, 200] width 13 height 36
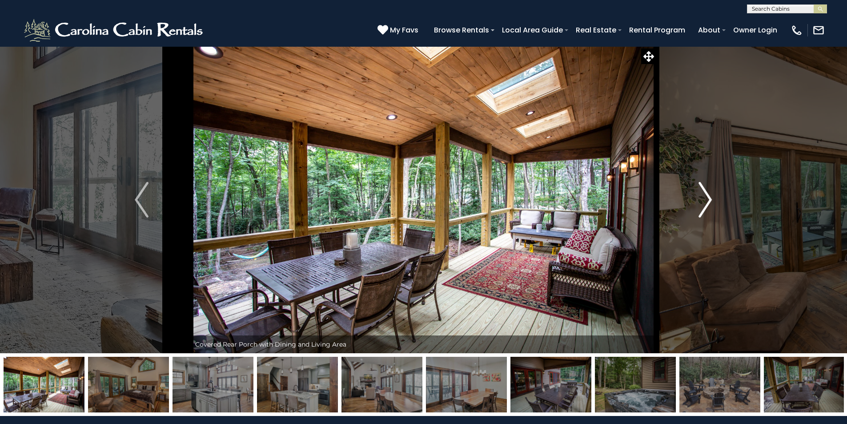
click at [706, 204] on img "Next" at bounding box center [705, 200] width 13 height 36
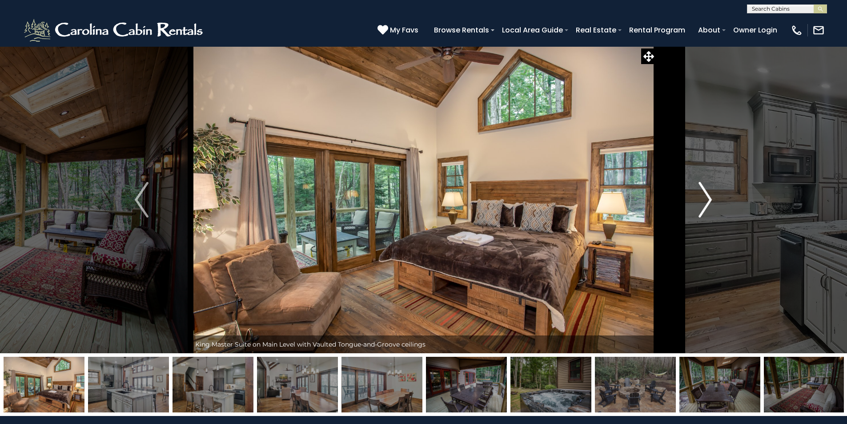
click at [706, 204] on img "Next" at bounding box center [705, 200] width 13 height 36
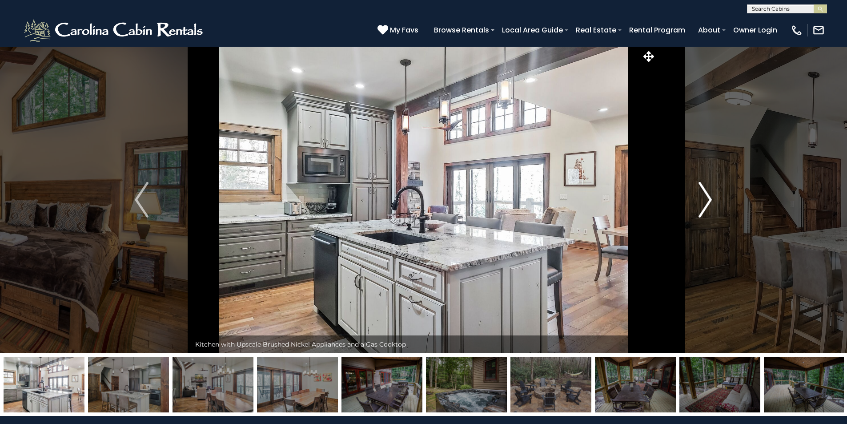
click at [706, 204] on img "Next" at bounding box center [705, 200] width 13 height 36
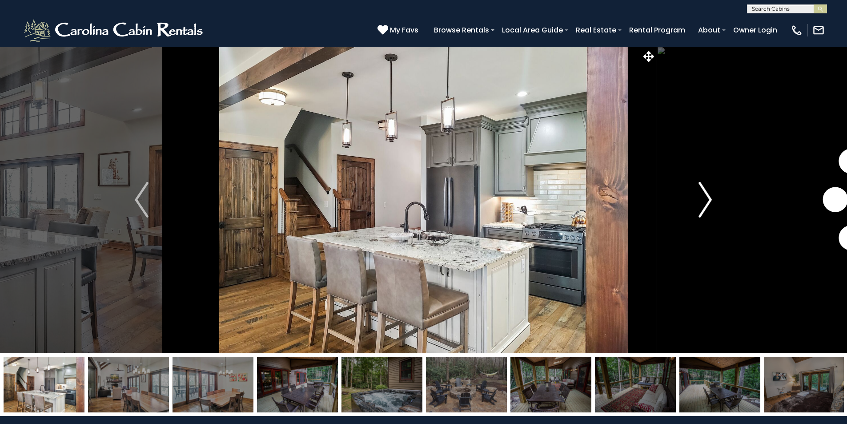
click at [706, 204] on img "Next" at bounding box center [705, 200] width 13 height 36
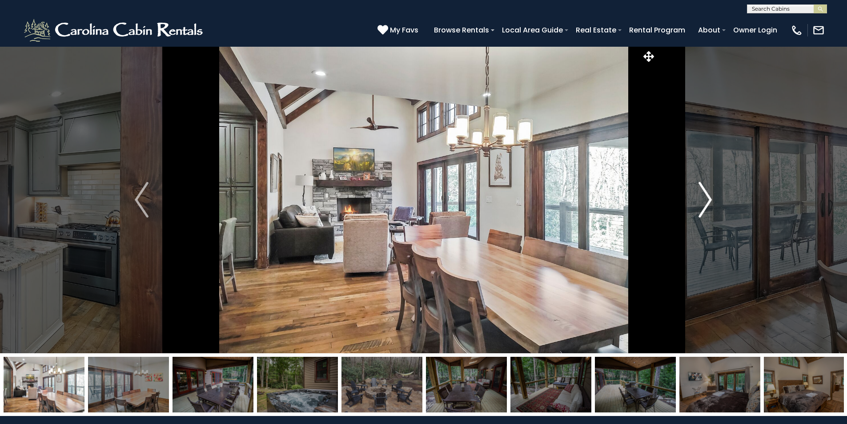
click at [706, 204] on img "Next" at bounding box center [705, 200] width 13 height 36
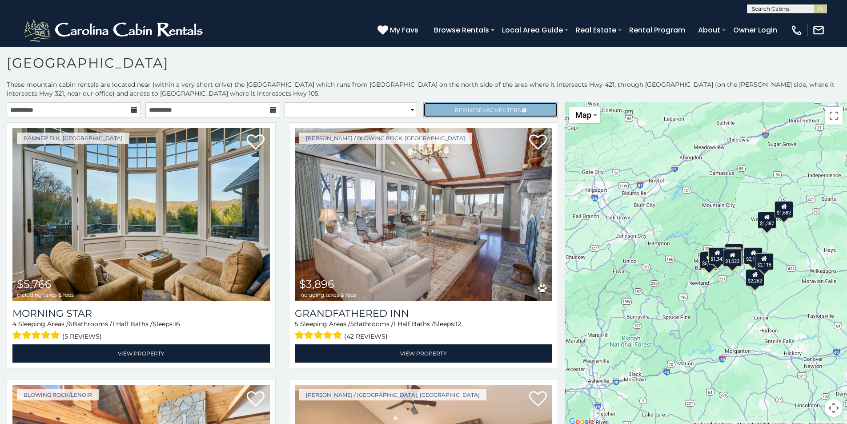
click at [482, 109] on span "Search" at bounding box center [487, 110] width 23 height 7
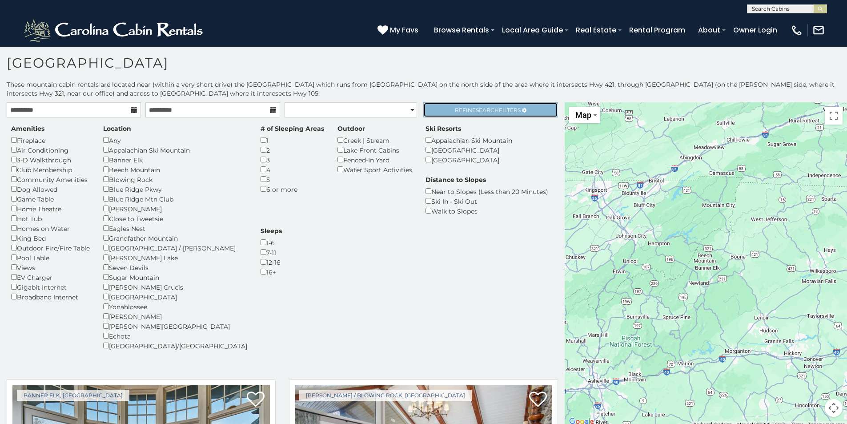
click at [498, 112] on span "Refine Search Filters" at bounding box center [488, 110] width 66 height 7
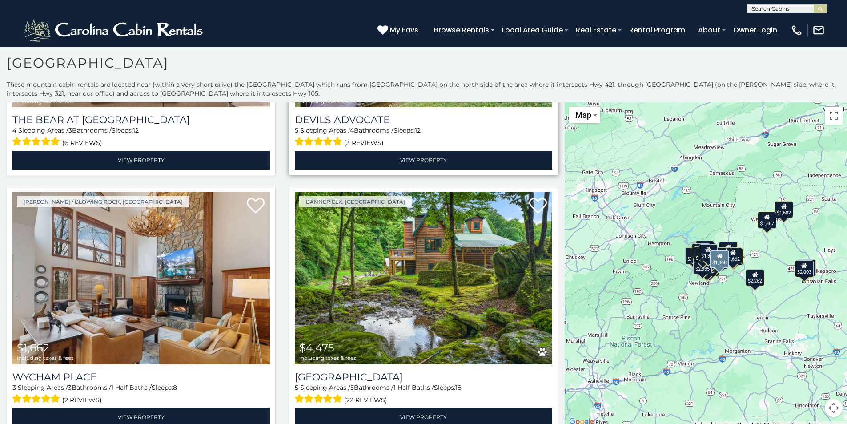
scroll to position [3290, 0]
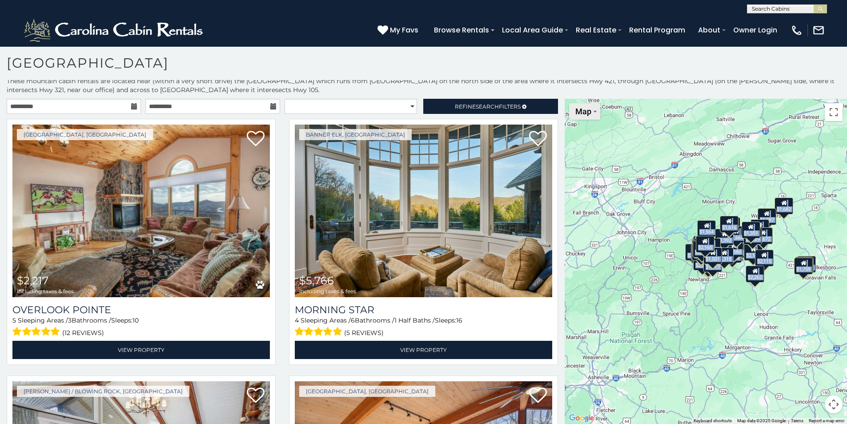
drag, startPoint x: 557, startPoint y: 399, endPoint x: 572, endPoint y: 104, distance: 296.1
click at [572, 99] on main "**********" at bounding box center [423, 99] width 847 height 0
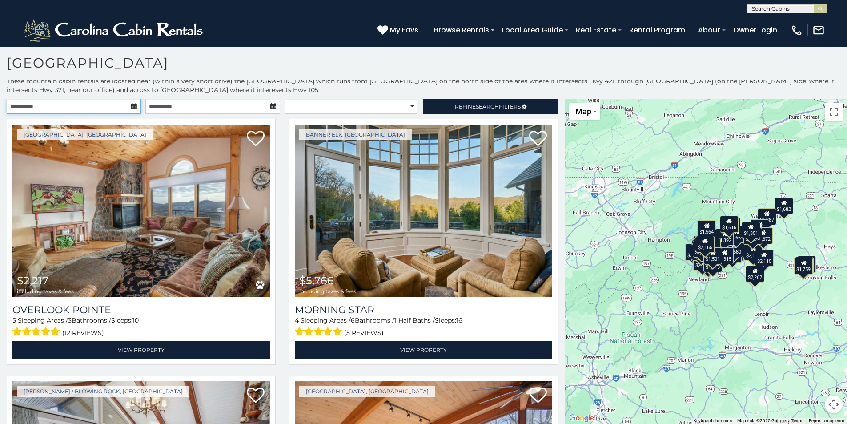
click at [131, 102] on input "**********" at bounding box center [74, 106] width 134 height 15
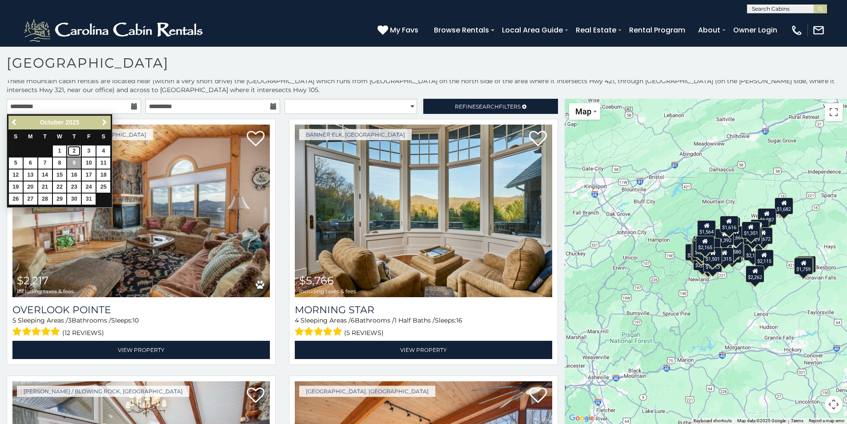
click at [76, 149] on link "2" at bounding box center [74, 150] width 14 height 11
type input "**********"
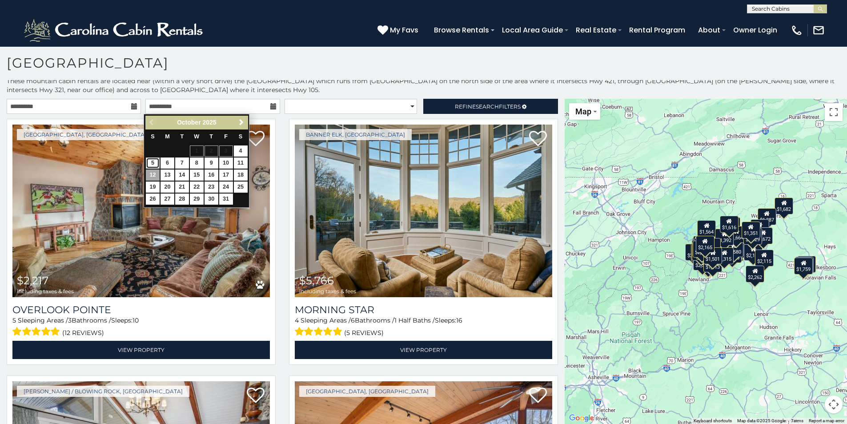
click at [153, 162] on link "5" at bounding box center [153, 162] width 14 height 11
type input "**********"
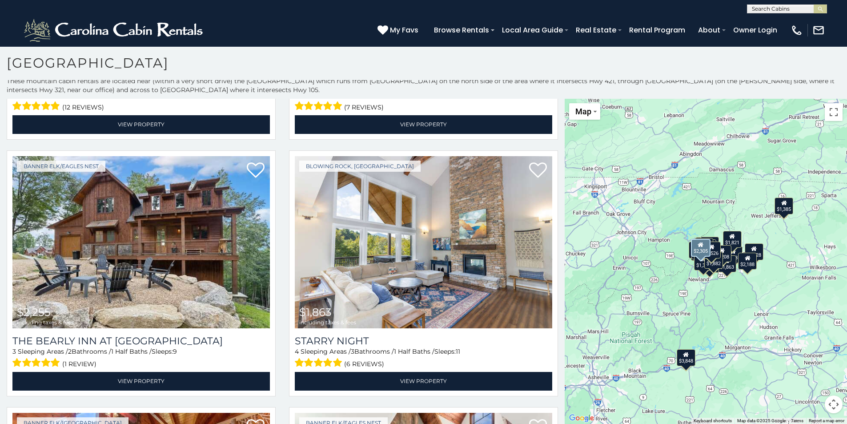
scroll to position [3068, 0]
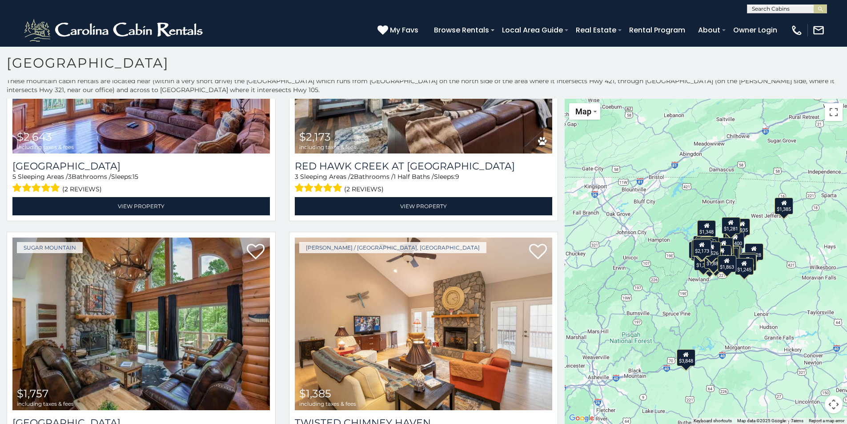
scroll to position [4142, 0]
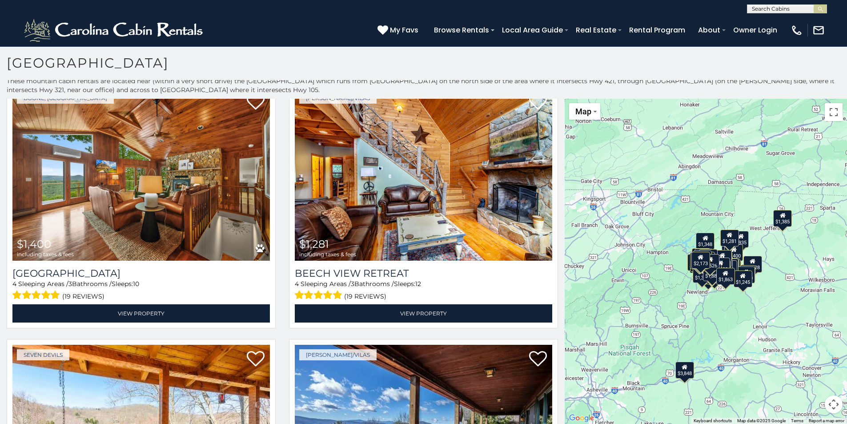
click at [561, 99] on main "**********" at bounding box center [423, 99] width 847 height 0
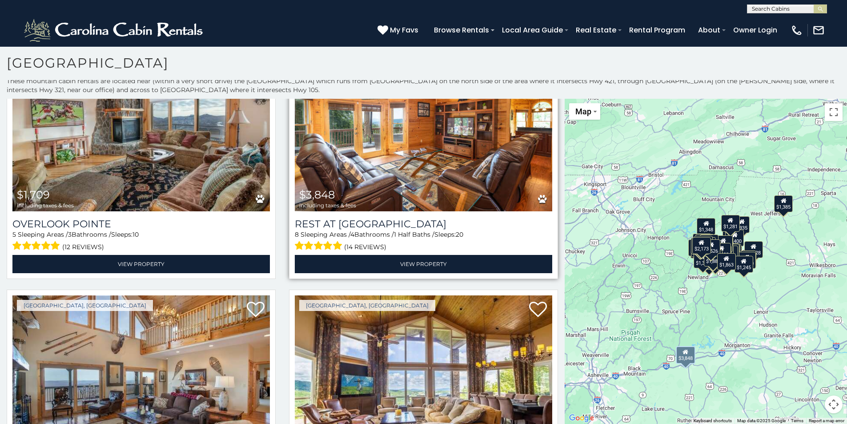
scroll to position [222, 0]
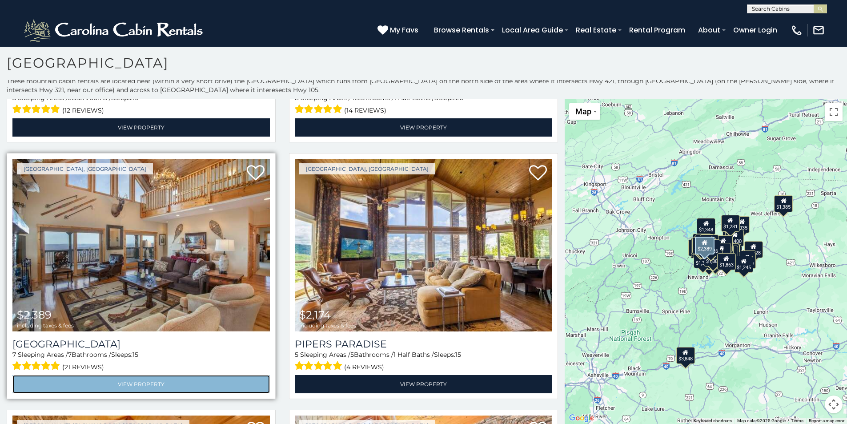
click at [127, 378] on link "View Property" at bounding box center [140, 384] width 257 height 18
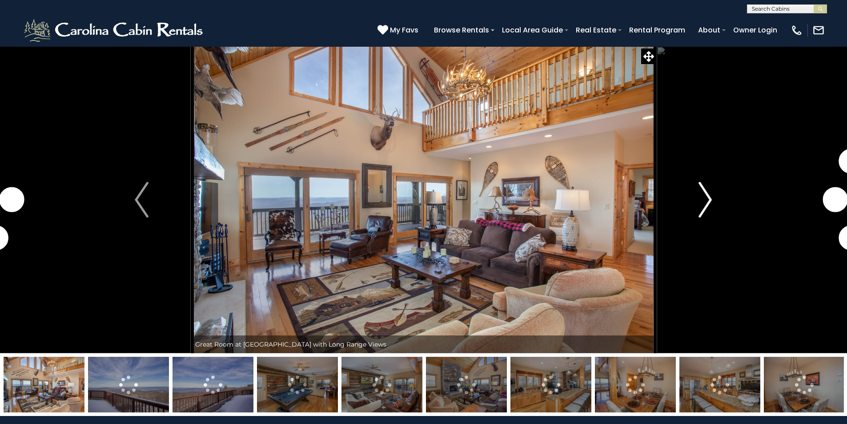
click at [706, 201] on img "Next" at bounding box center [705, 200] width 13 height 36
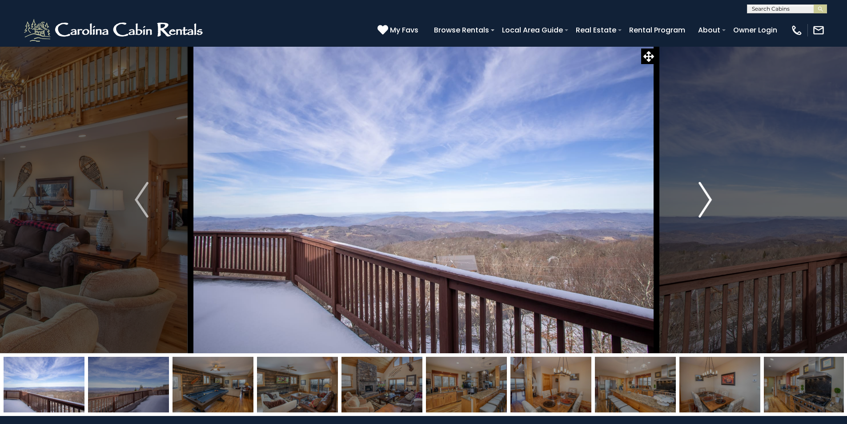
click at [705, 205] on img "Next" at bounding box center [705, 200] width 13 height 36
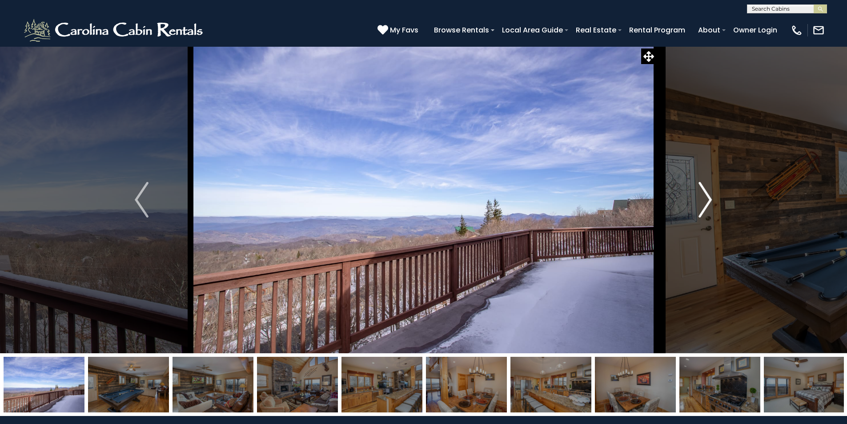
click at [705, 205] on img "Next" at bounding box center [705, 200] width 13 height 36
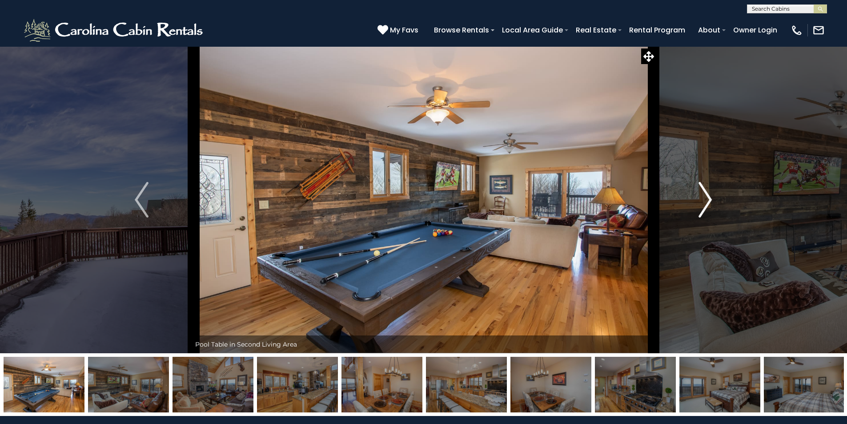
click at [705, 205] on img "Next" at bounding box center [705, 200] width 13 height 36
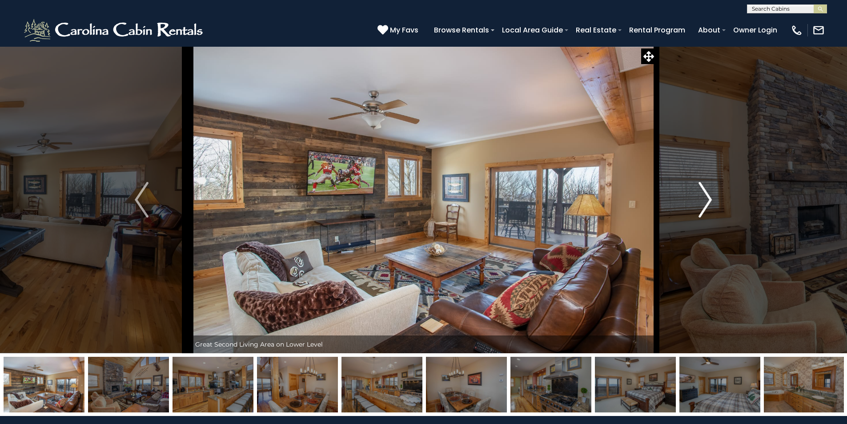
click at [705, 205] on img "Next" at bounding box center [705, 200] width 13 height 36
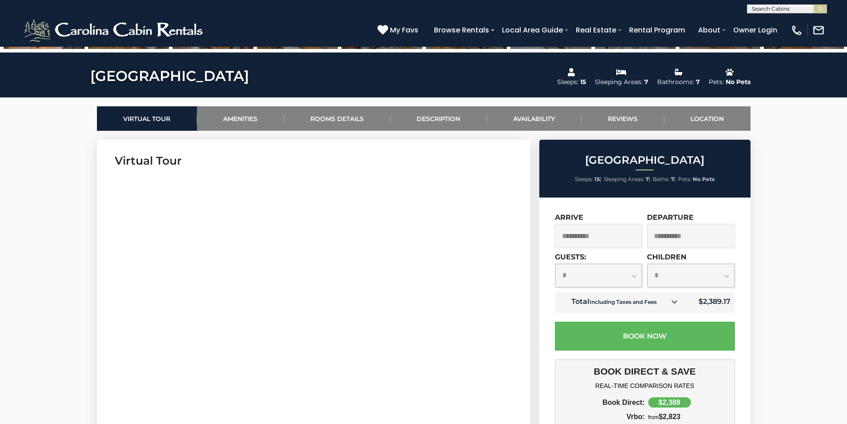
scroll to position [356, 0]
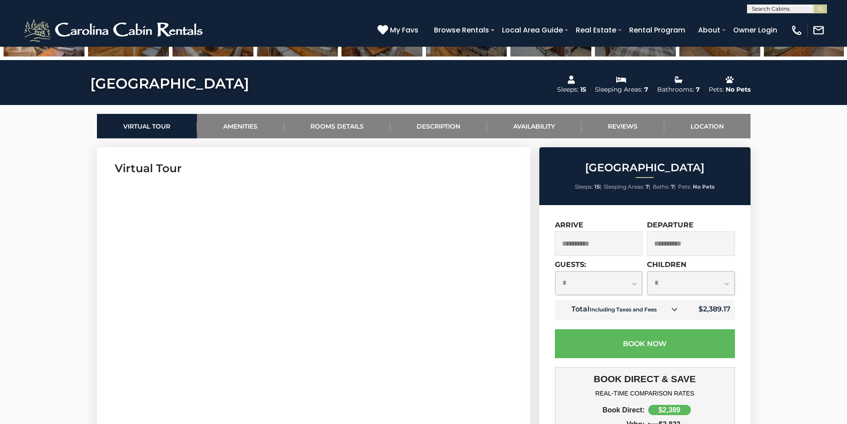
drag, startPoint x: 121, startPoint y: 304, endPoint x: 115, endPoint y: 335, distance: 31.8
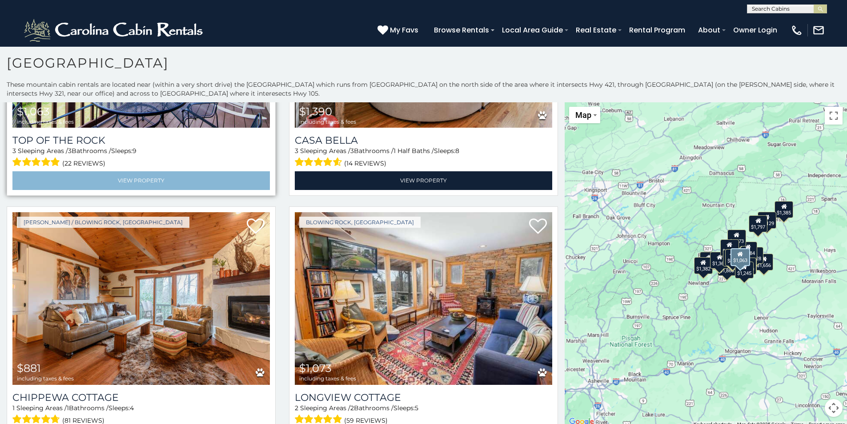
scroll to position [3424, 0]
